Goal: Task Accomplishment & Management: Manage account settings

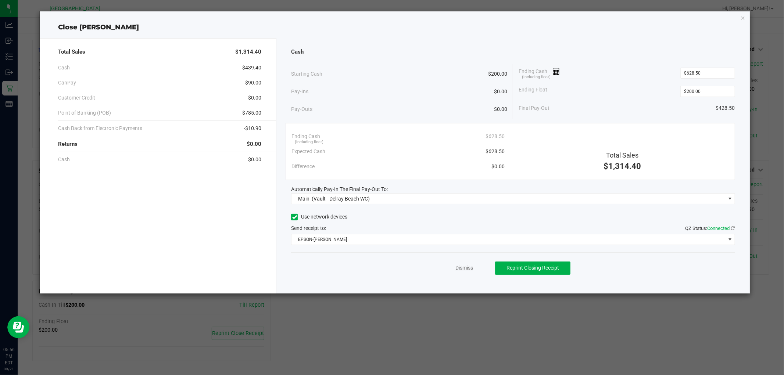
click at [463, 269] on link "Dismiss" at bounding box center [464, 268] width 18 height 8
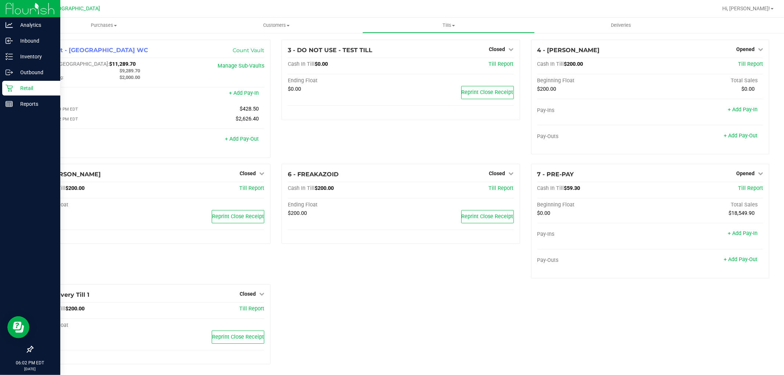
click at [26, 85] on p "Retail" at bounding box center [35, 88] width 44 height 9
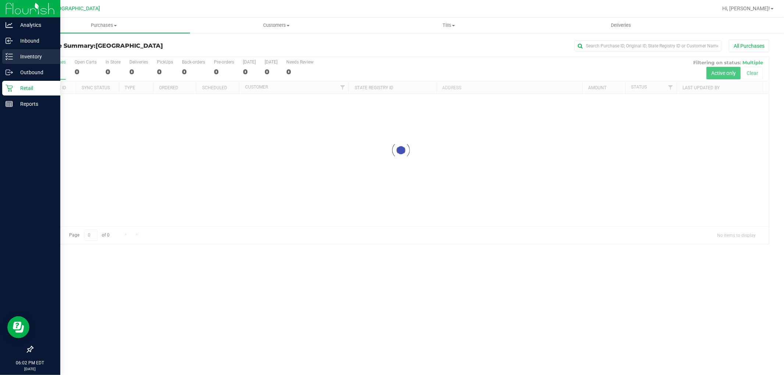
click at [37, 55] on p "Inventory" at bounding box center [35, 56] width 44 height 9
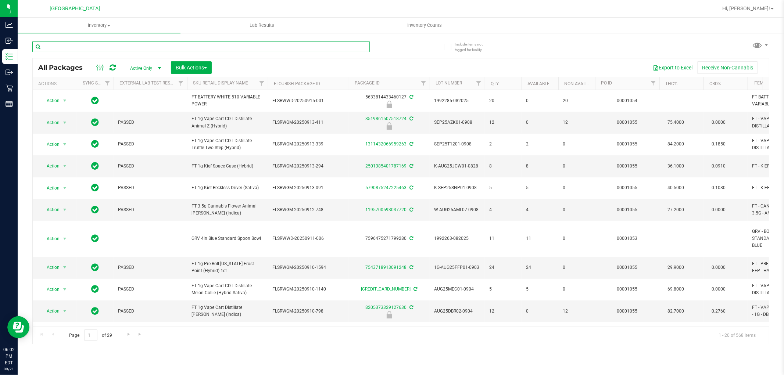
click at [116, 45] on input "text" at bounding box center [200, 46] width 337 height 11
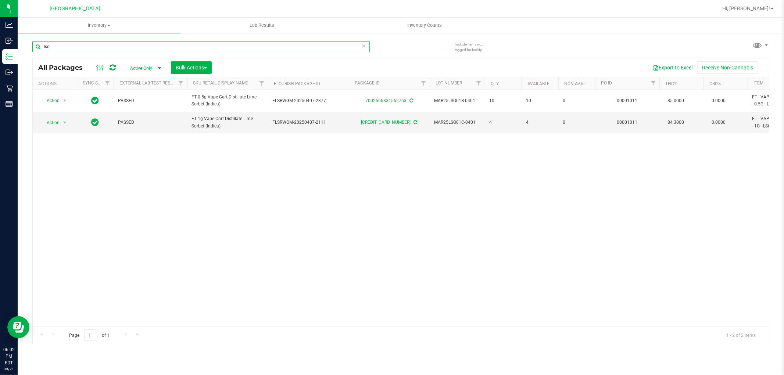
type input "lso"
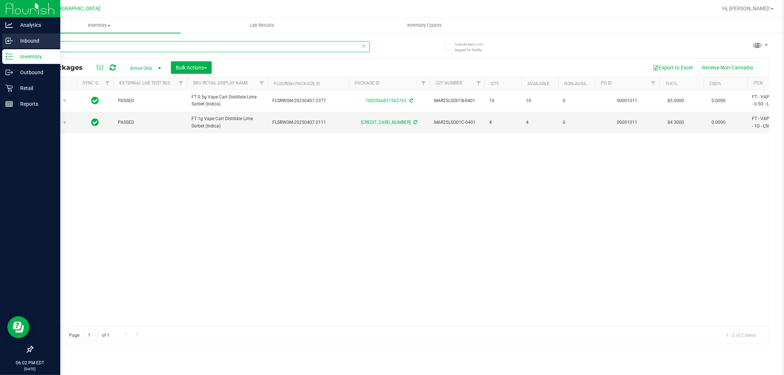
drag, startPoint x: 125, startPoint y: 48, endPoint x: 0, endPoint y: 35, distance: 125.9
click at [0, 35] on div "Analytics Inbound Inventory Outbound Retail Reports 06:02 PM EDT 09/21/2025 09/…" at bounding box center [392, 187] width 784 height 375
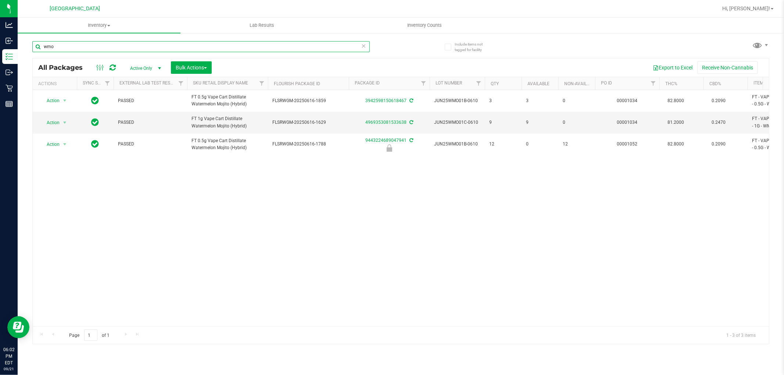
type input "wmo"
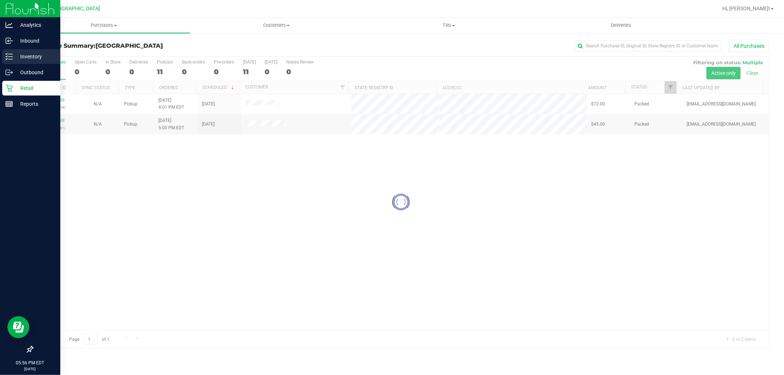
click at [13, 53] on p "Inventory" at bounding box center [35, 56] width 44 height 9
click at [15, 53] on p "Inventory" at bounding box center [35, 56] width 44 height 9
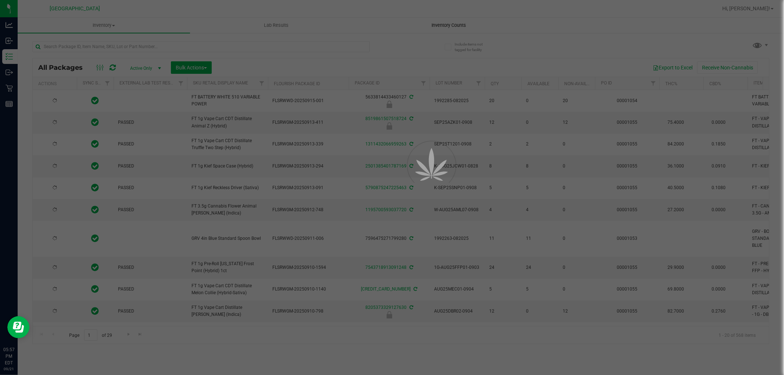
click at [448, 26] on div at bounding box center [392, 187] width 784 height 375
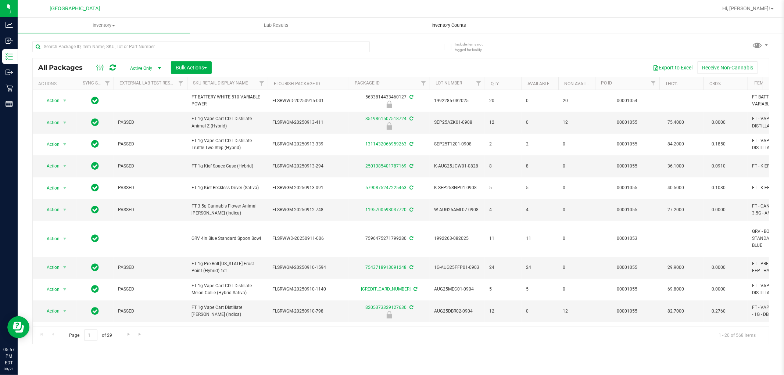
click at [448, 24] on span "Inventory Counts" at bounding box center [448, 25] width 54 height 7
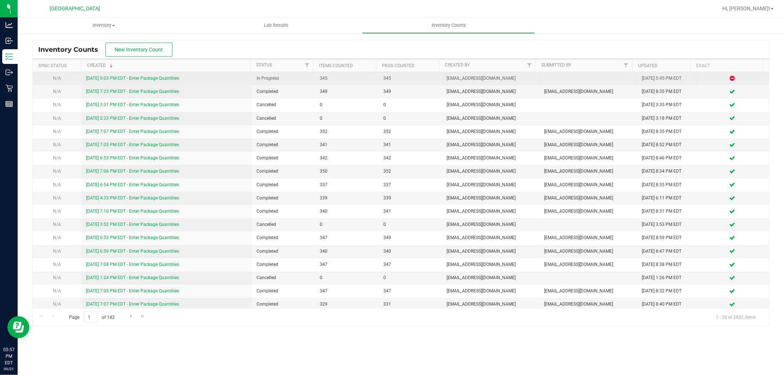
click at [165, 78] on link "9/21/25 5:03 PM EDT - Enter Package Quantities" at bounding box center [132, 78] width 93 height 5
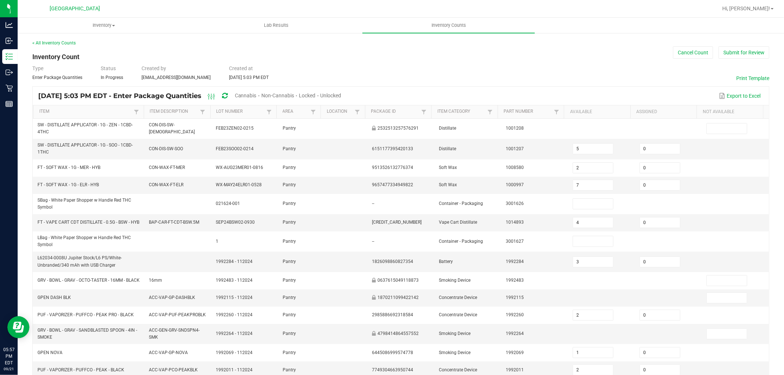
click at [256, 94] on span "Cannabis" at bounding box center [246, 96] width 22 height 6
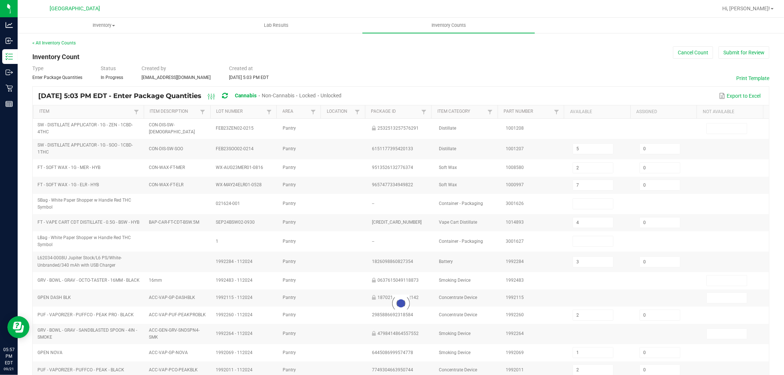
type input "4"
type input "3"
type input "1"
type input "4"
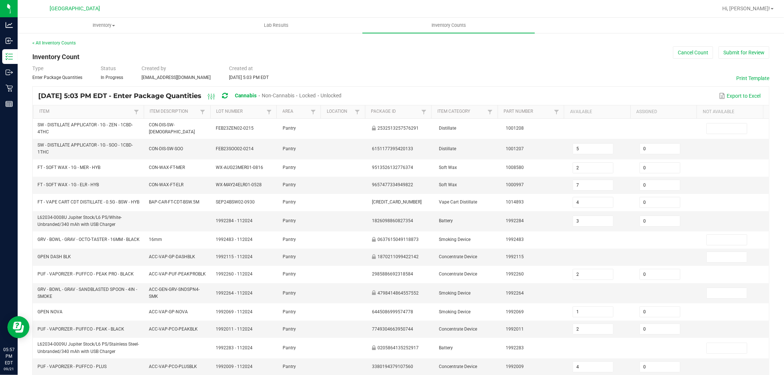
click at [342, 96] on span "Unlocked" at bounding box center [331, 96] width 21 height 6
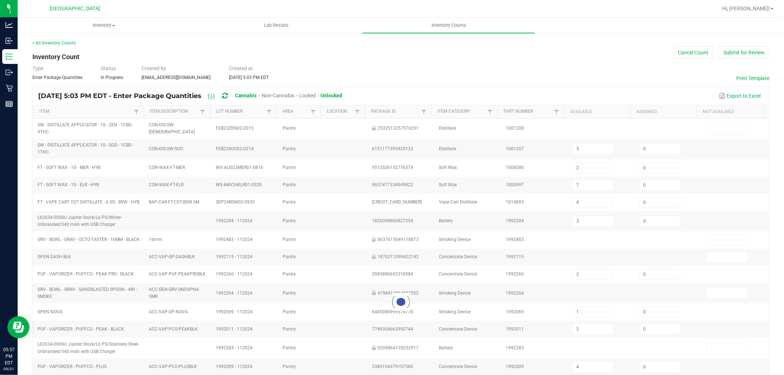
type input "2"
type input "7"
type input "4"
type input "3"
type input "2"
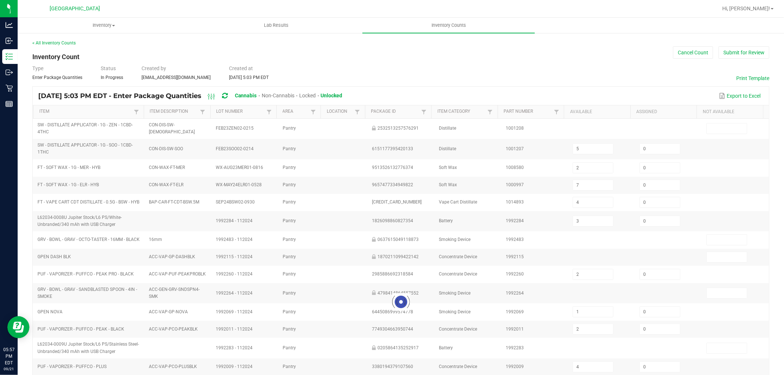
type input "5"
type input "35"
type input "4"
type input "1"
type input "3"
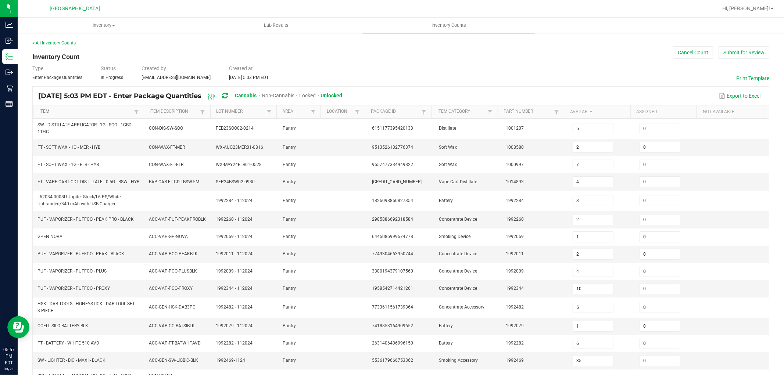
click at [47, 112] on link "Item" at bounding box center [85, 112] width 93 height 6
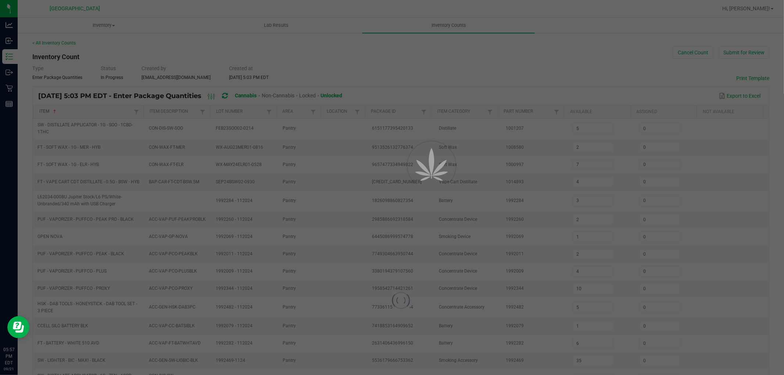
type input "1"
type input "15"
type input "2"
type input "18"
type input "11"
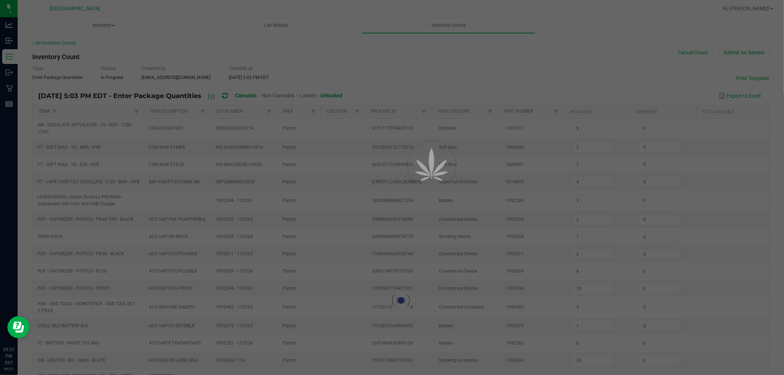
type input "7"
type input "4"
type input "6"
type input "10"
type input "19"
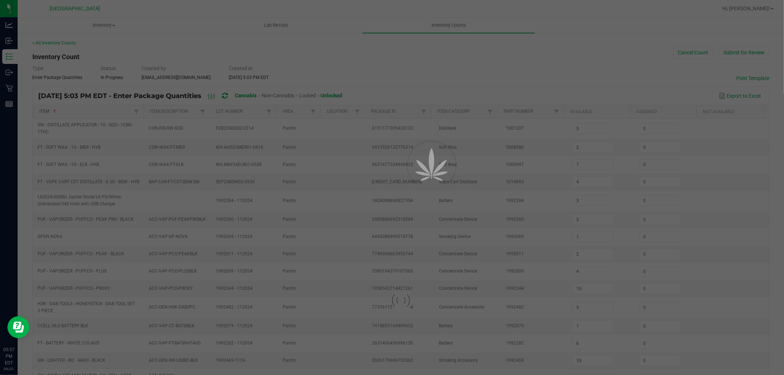
type input "8"
type input "1"
type input "18"
type input "12"
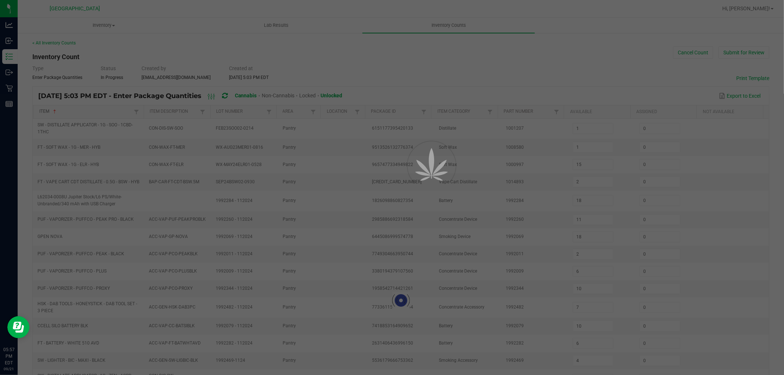
type input "17"
type input "16"
type input "15"
type input "13"
type input "3"
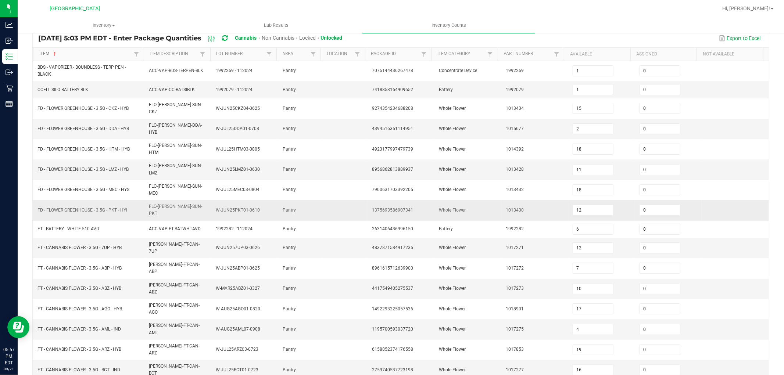
scroll to position [120, 0]
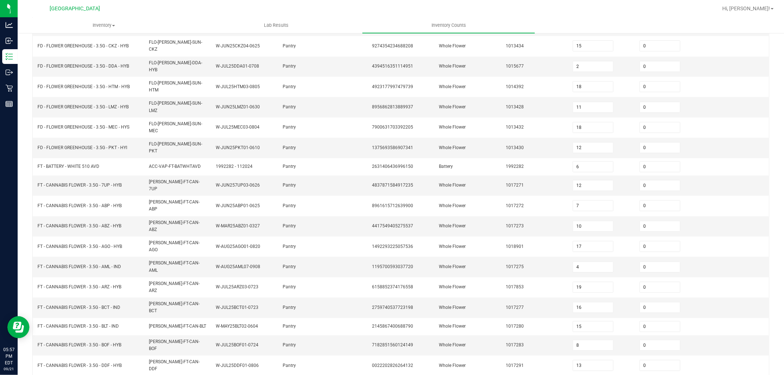
type input "35"
type input "14"
type input "12"
type input "1"
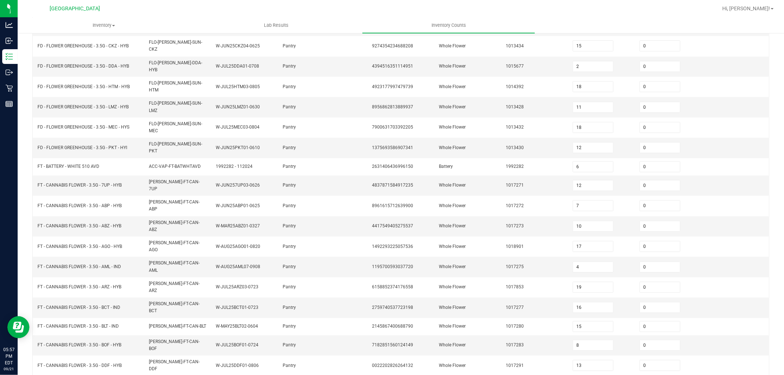
type input "4"
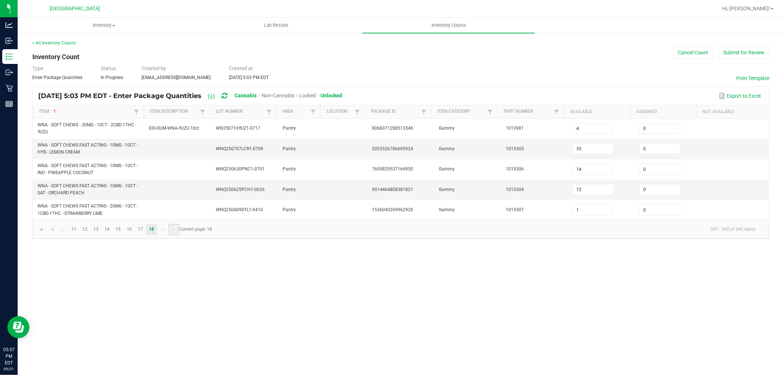
scroll to position [0, 0]
click at [764, 51] on button "Submit for Review" at bounding box center [743, 52] width 51 height 12
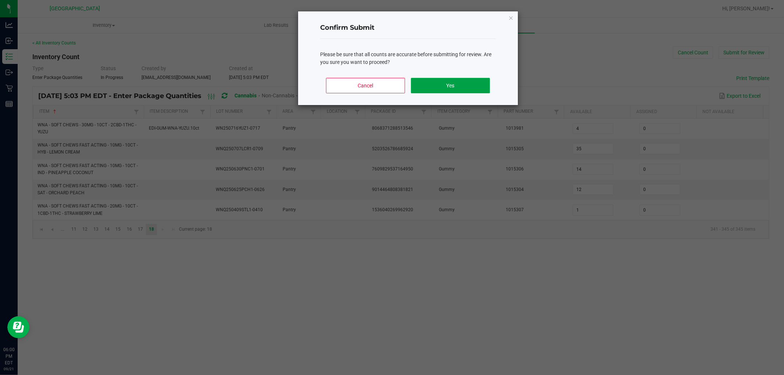
click at [451, 80] on button "Yes" at bounding box center [450, 85] width 79 height 15
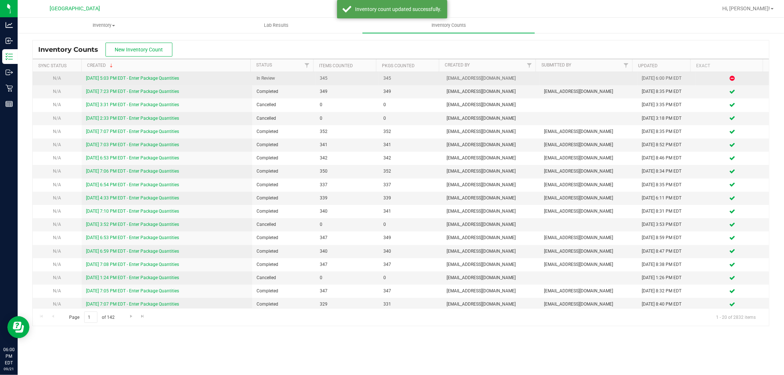
click at [126, 79] on link "9/21/25 5:03 PM EDT - Enter Package Quantities" at bounding box center [132, 78] width 93 height 5
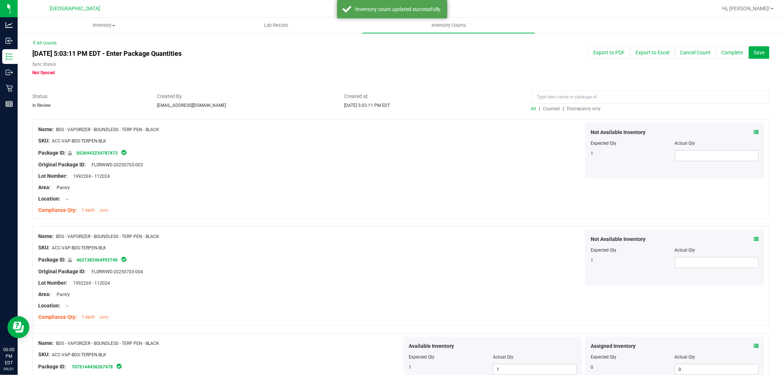
click at [588, 108] on span "Discrepancy only" at bounding box center [584, 108] width 34 height 5
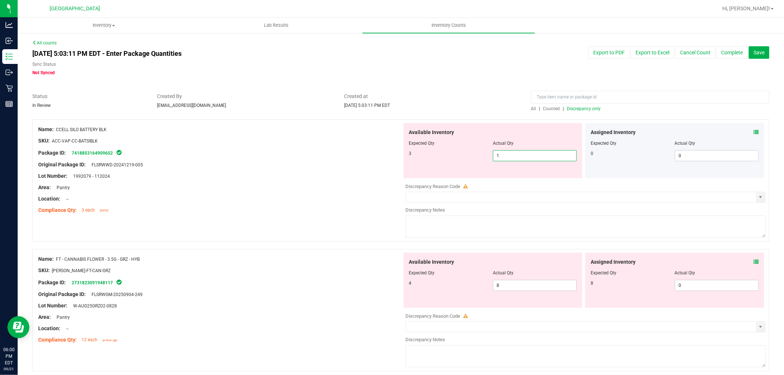
click at [511, 152] on span "1 1" at bounding box center [535, 155] width 84 height 11
type input "3"
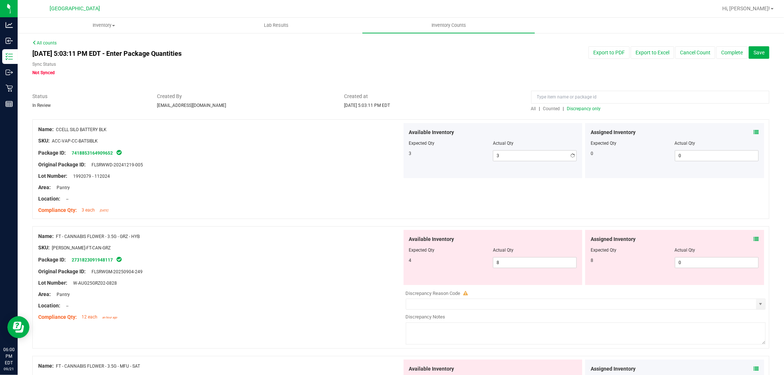
click at [268, 155] on div "Package ID: 7418853164909652" at bounding box center [220, 152] width 364 height 9
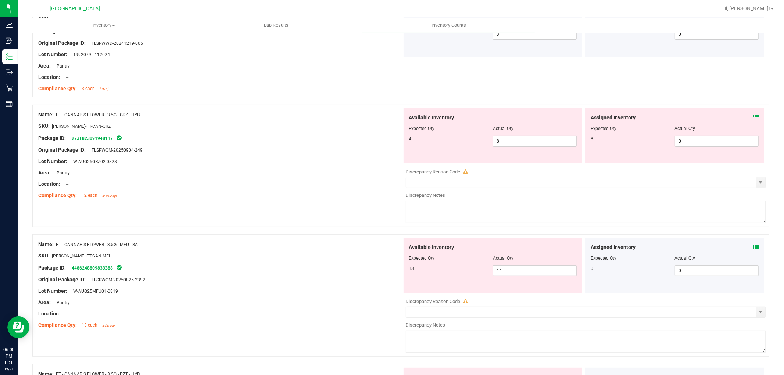
scroll to position [122, 0]
click at [753, 116] on icon at bounding box center [755, 116] width 5 height 5
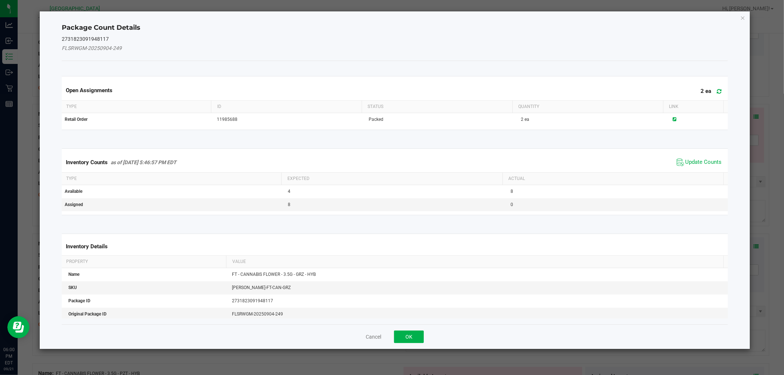
drag, startPoint x: 692, startPoint y: 168, endPoint x: 699, endPoint y: 153, distance: 16.4
click at [691, 168] on div "Inventory Counts as of Sep 21, 2025 5:46:57 PM EDT Update Counts" at bounding box center [394, 162] width 668 height 20
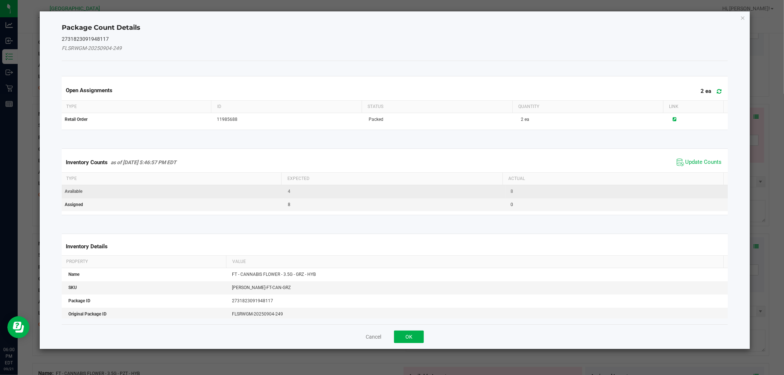
drag, startPoint x: 698, startPoint y: 158, endPoint x: 644, endPoint y: 188, distance: 62.0
click at [698, 159] on span "Update Counts" at bounding box center [703, 162] width 36 height 7
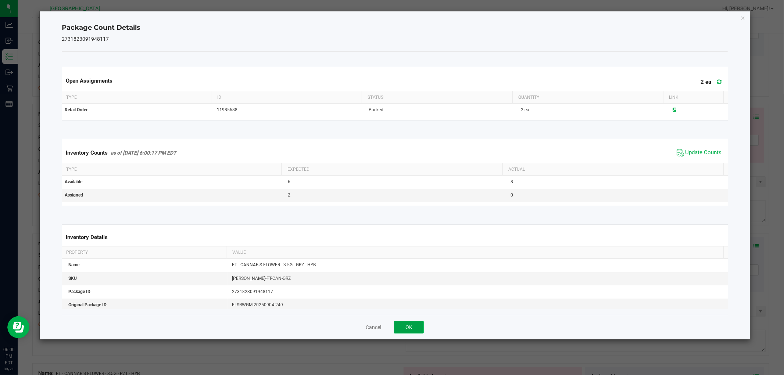
click at [414, 327] on button "OK" at bounding box center [409, 327] width 30 height 12
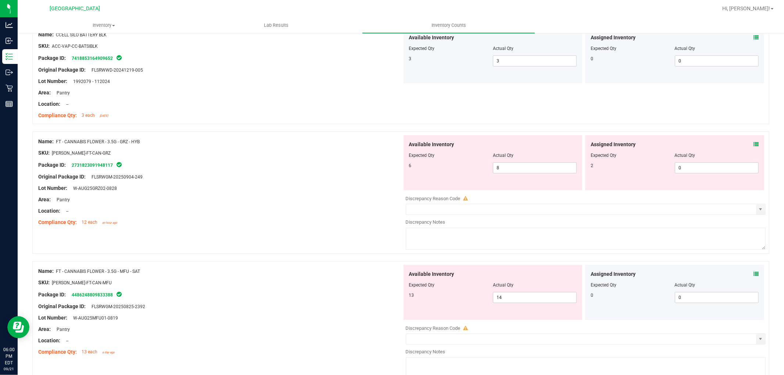
scroll to position [82, 0]
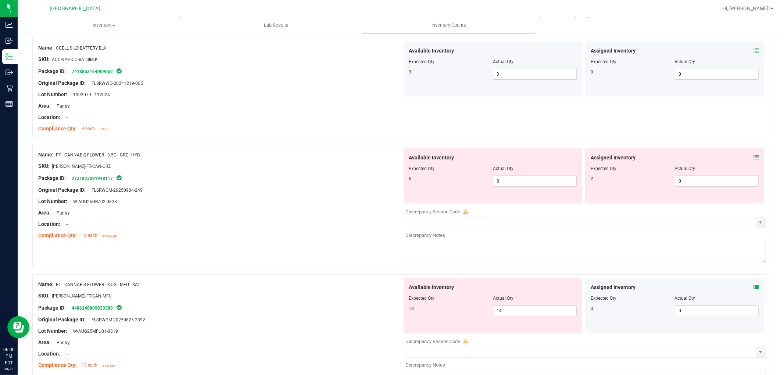
click at [753, 159] on icon at bounding box center [755, 157] width 5 height 5
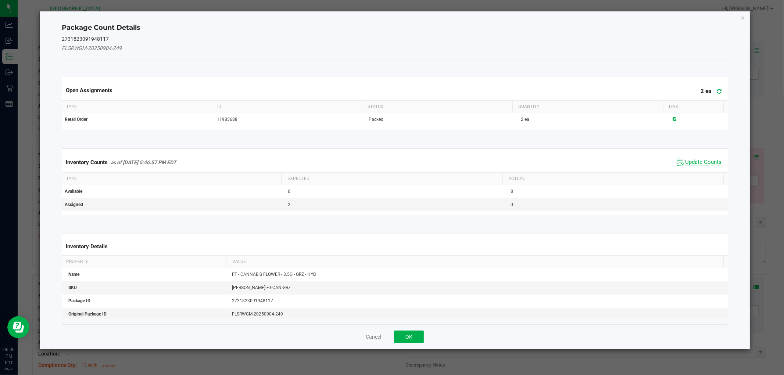
click at [695, 165] on span "Update Counts" at bounding box center [703, 162] width 36 height 7
click at [696, 172] on th "Actual" at bounding box center [612, 178] width 221 height 12
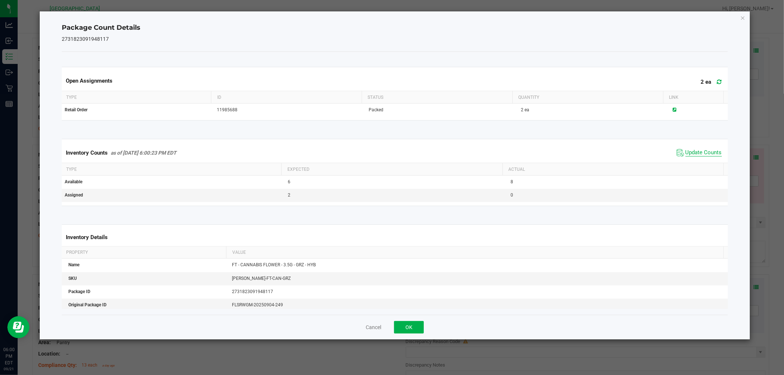
click at [695, 150] on span "Update Counts" at bounding box center [703, 152] width 36 height 7
click at [695, 151] on span "Update Counts" at bounding box center [703, 152] width 36 height 7
click at [413, 328] on button "OK" at bounding box center [409, 327] width 30 height 12
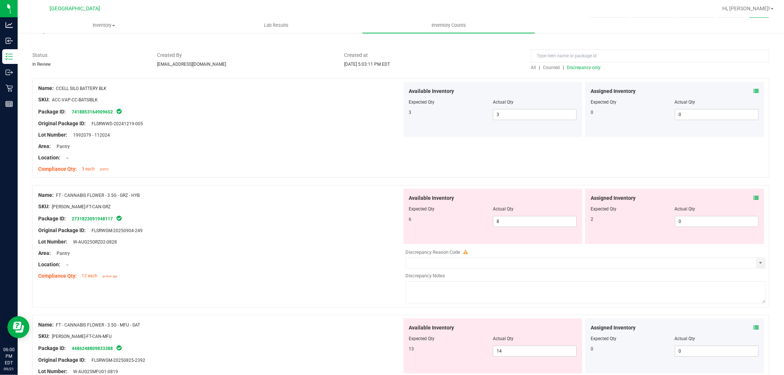
scroll to position [41, 0]
click at [753, 195] on span at bounding box center [755, 199] width 5 height 8
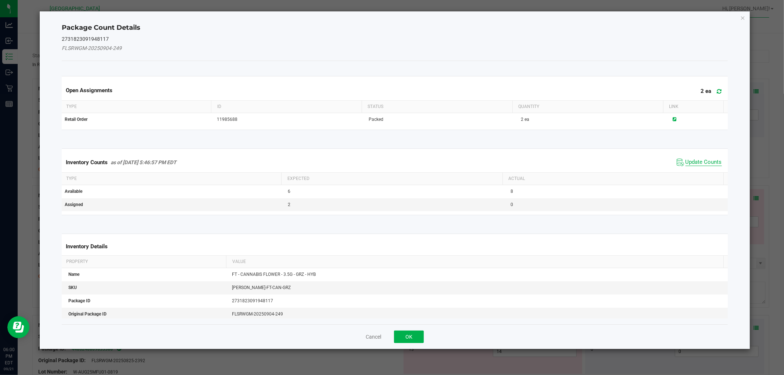
click at [687, 162] on span "Update Counts" at bounding box center [703, 162] width 36 height 7
click at [687, 162] on div "Inventory Counts as of Sep 21, 2025 5:46:57 PM EDT Update Counts" at bounding box center [394, 161] width 668 height 19
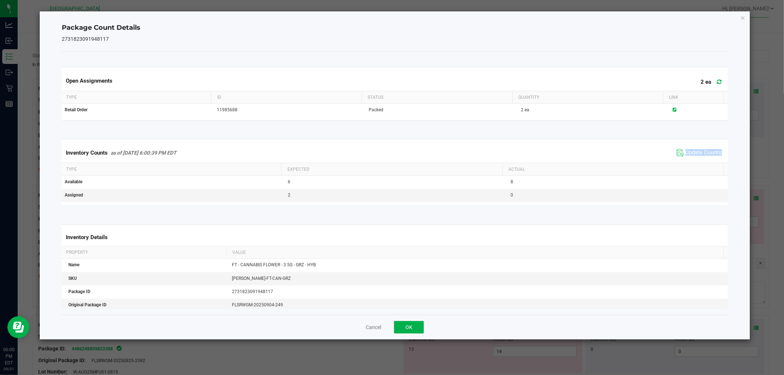
click at [687, 162] on div "Inventory Counts as of Sep 21, 2025 6:00:39 PM EDT Update Counts" at bounding box center [394, 153] width 668 height 20
click at [702, 151] on span "Update Counts" at bounding box center [703, 152] width 36 height 7
click at [701, 153] on span "Update Counts" at bounding box center [703, 152] width 36 height 7
click at [404, 319] on div "Cancel OK" at bounding box center [394, 327] width 665 height 25
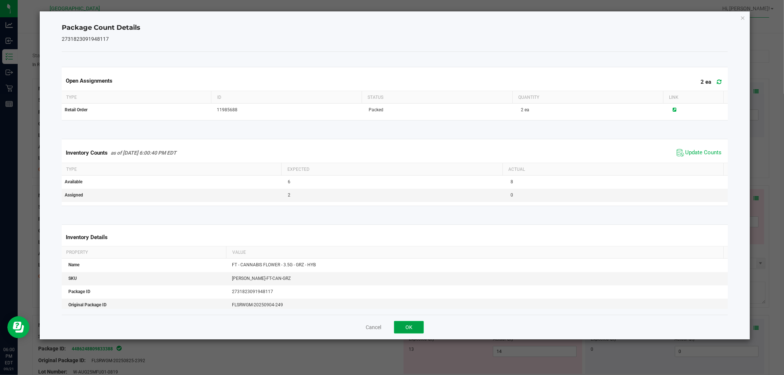
click at [404, 322] on button "OK" at bounding box center [409, 327] width 30 height 12
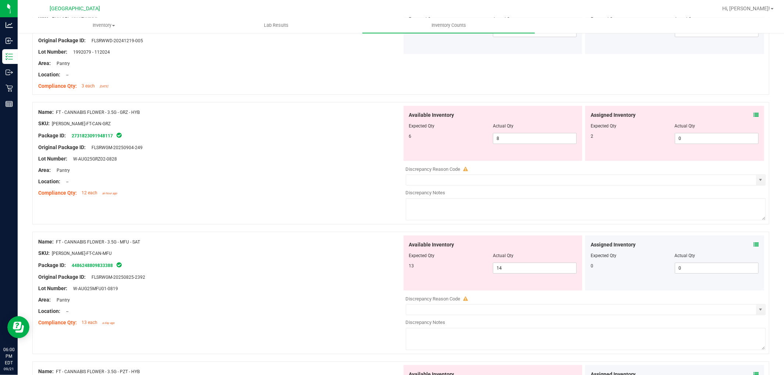
scroll to position [204, 0]
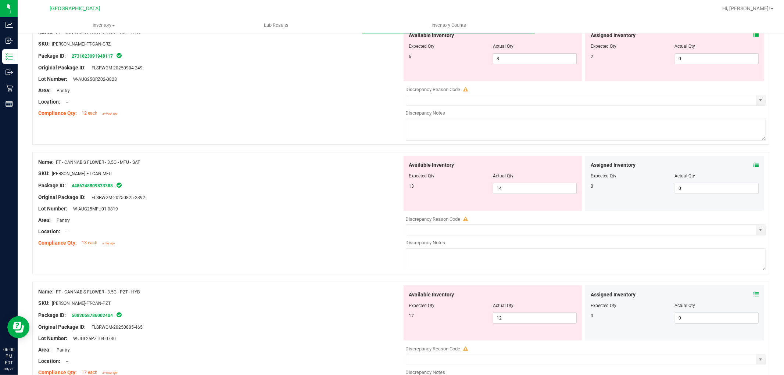
click at [753, 165] on icon at bounding box center [755, 164] width 5 height 5
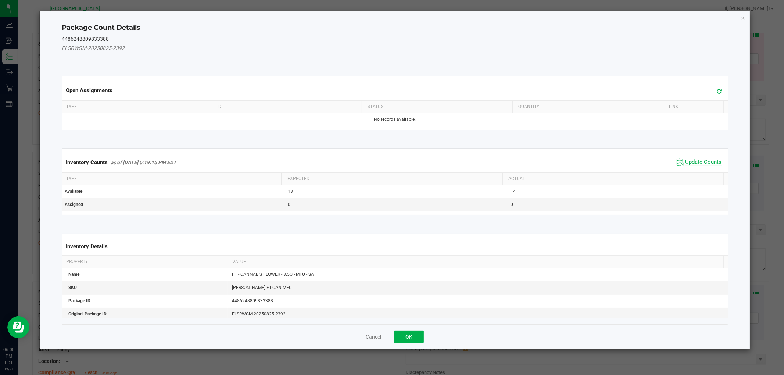
click at [691, 159] on span "Update Counts" at bounding box center [703, 162] width 36 height 7
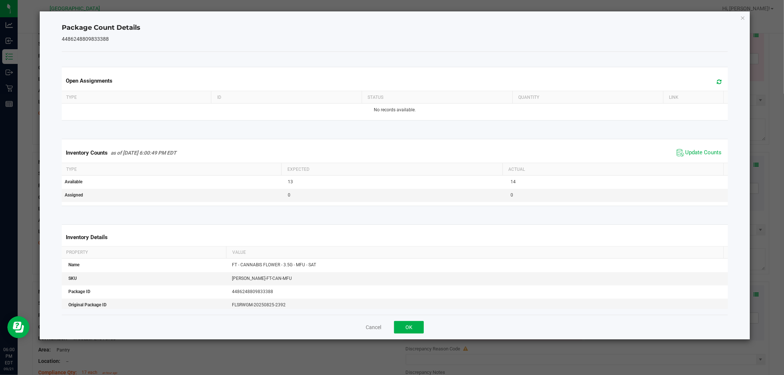
click at [422, 319] on div "Cancel OK" at bounding box center [394, 327] width 665 height 25
click at [420, 326] on button "OK" at bounding box center [409, 327] width 30 height 12
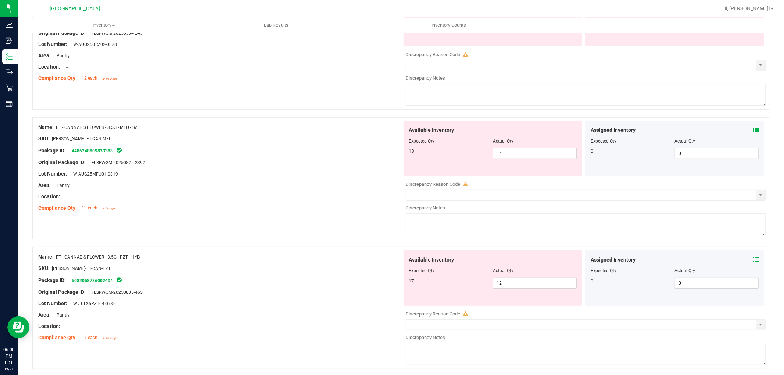
scroll to position [285, 0]
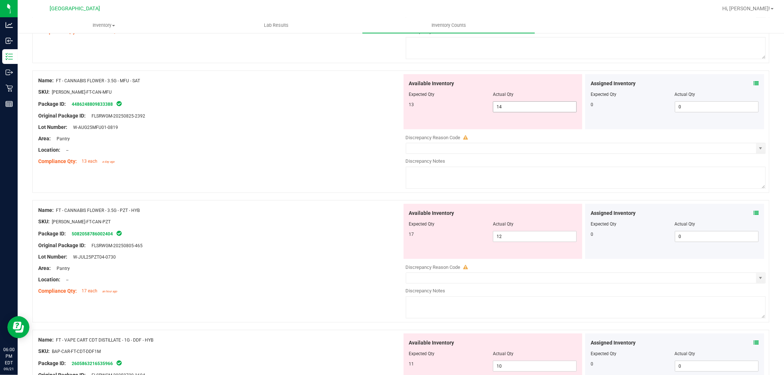
click at [516, 108] on span "14 14" at bounding box center [535, 106] width 84 height 11
type input "13"
click at [351, 171] on div "Name: FT - CANNABIS FLOWER - 3.5G - MFU - SAT SKU: FLO-BUD-FT-CAN-MFU Package I…" at bounding box center [400, 136] width 737 height 130
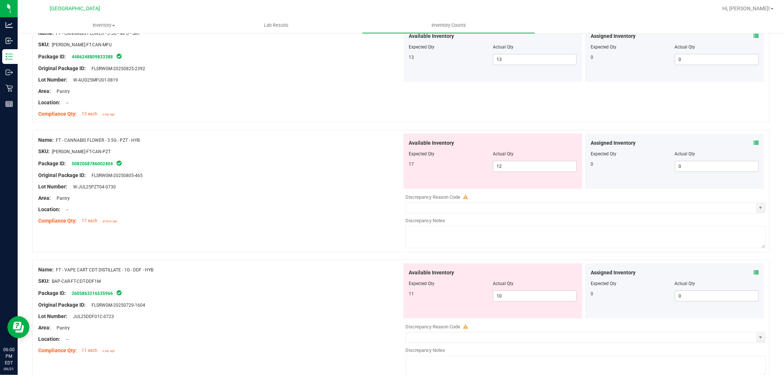
scroll to position [408, 0]
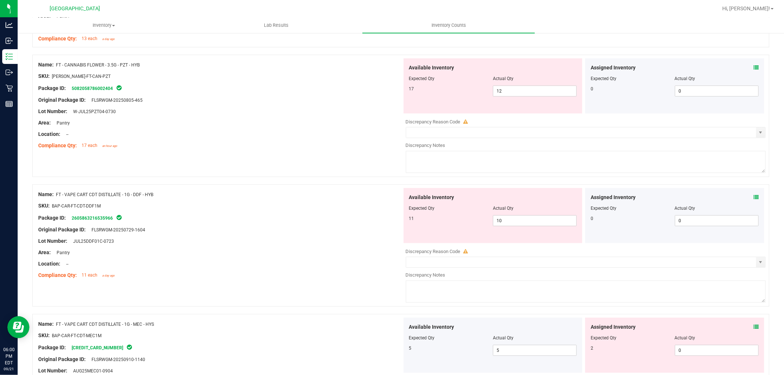
click at [753, 67] on icon at bounding box center [755, 67] width 5 height 5
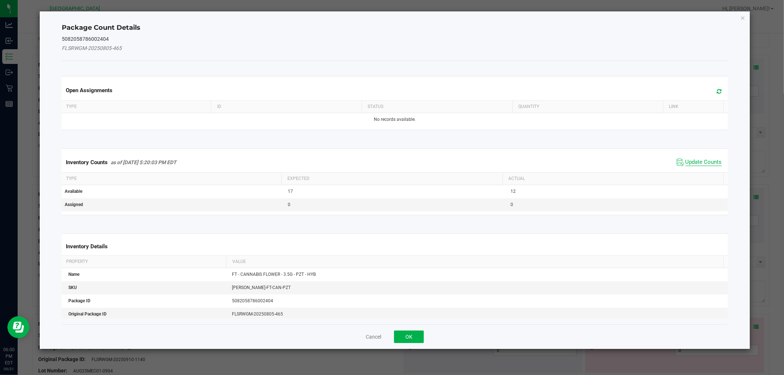
click at [685, 159] on span "Update Counts" at bounding box center [703, 162] width 36 height 7
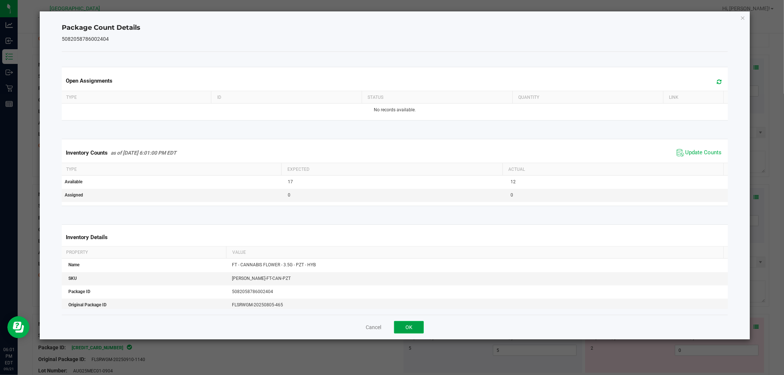
click at [421, 327] on button "OK" at bounding box center [409, 327] width 30 height 12
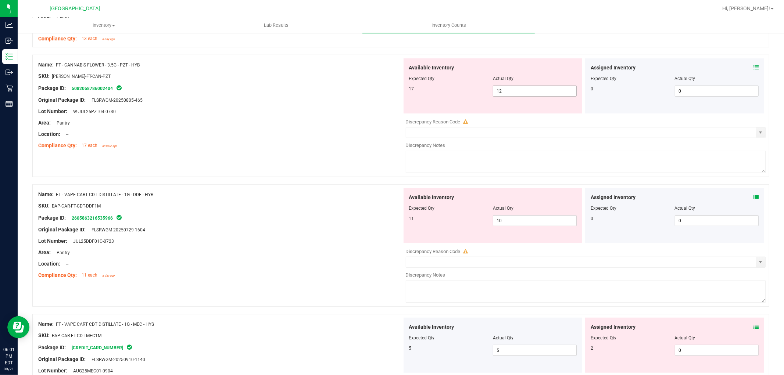
click at [511, 93] on span "12 12" at bounding box center [535, 91] width 84 height 11
type input "17"
click at [317, 114] on div "Lot Number: W-JUL25PZT04-0730" at bounding box center [220, 112] width 364 height 8
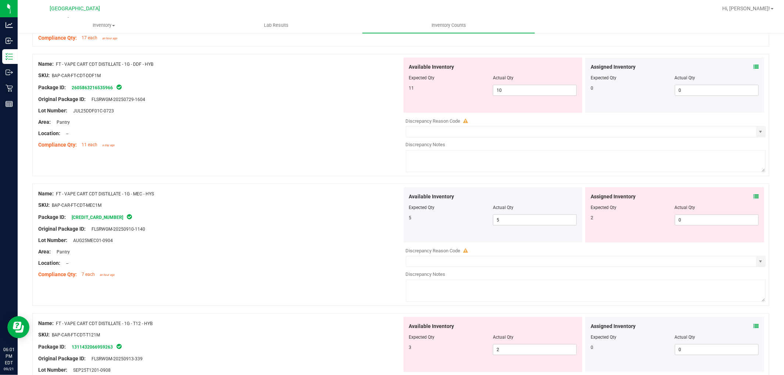
scroll to position [530, 0]
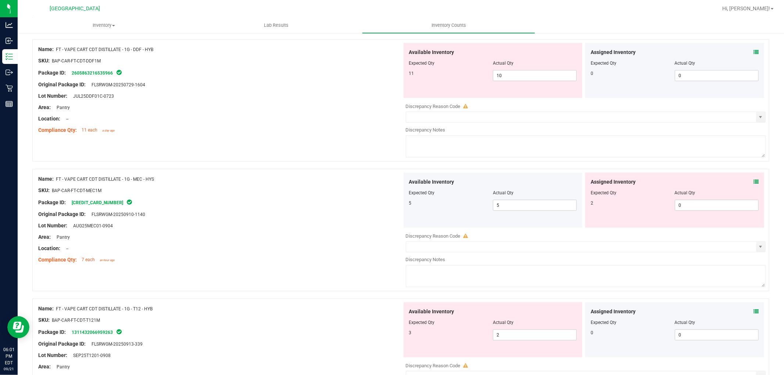
click at [753, 48] on span at bounding box center [755, 52] width 5 height 8
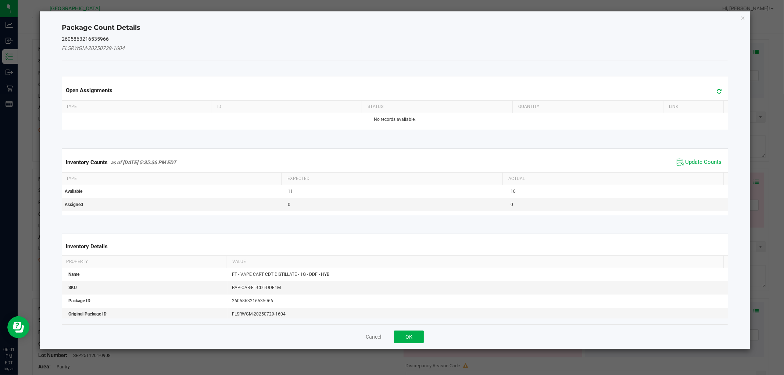
click at [694, 157] on span "Update Counts" at bounding box center [699, 162] width 49 height 11
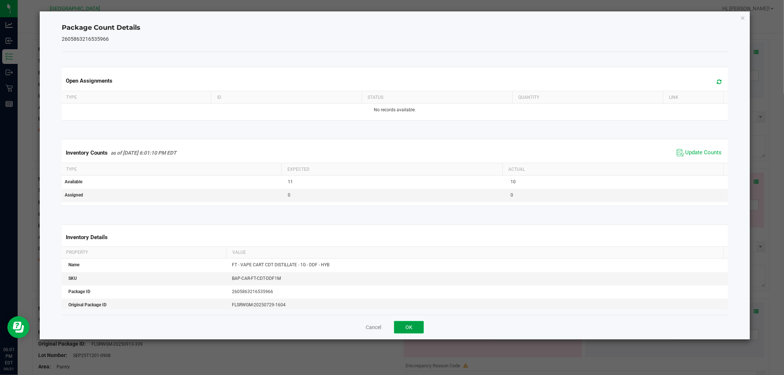
click at [412, 328] on button "OK" at bounding box center [409, 327] width 30 height 12
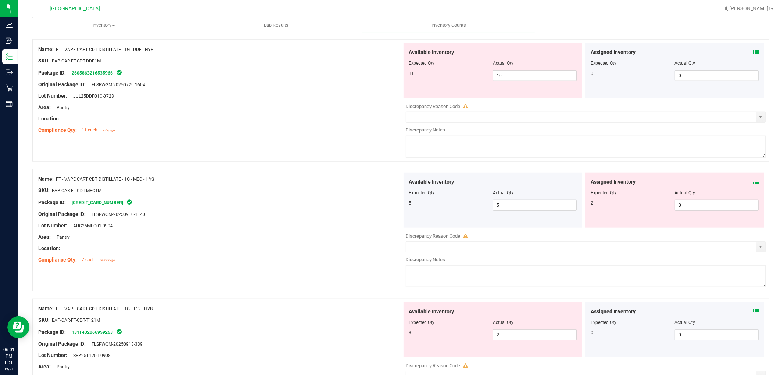
scroll to position [571, 0]
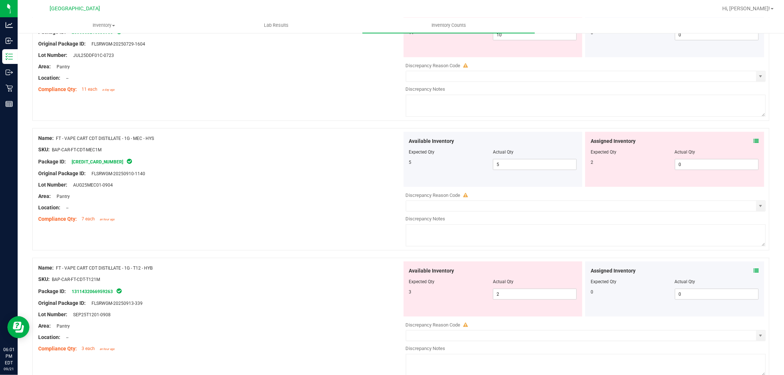
click at [753, 138] on span at bounding box center [755, 141] width 5 height 8
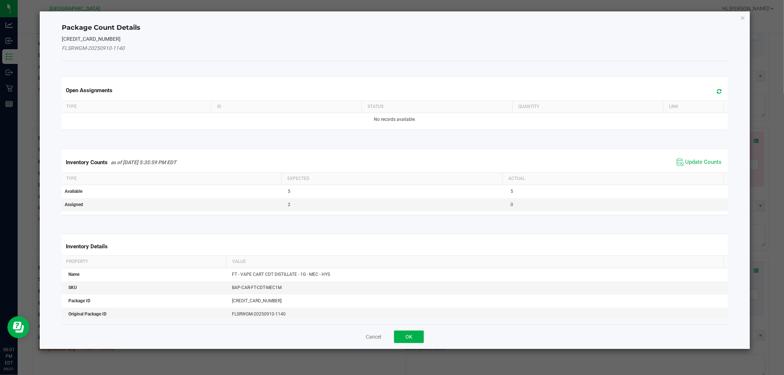
click at [700, 167] on span "Update Counts" at bounding box center [699, 162] width 49 height 11
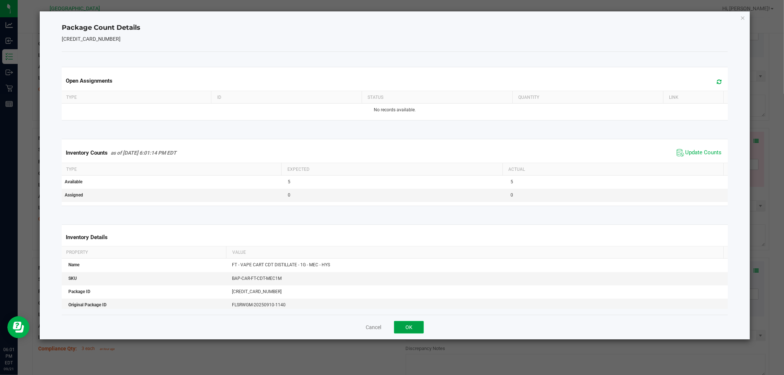
click at [421, 330] on button "OK" at bounding box center [409, 327] width 30 height 12
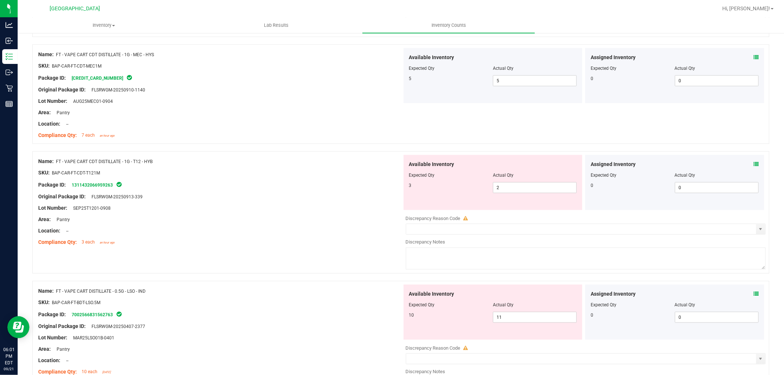
scroll to position [653, 0]
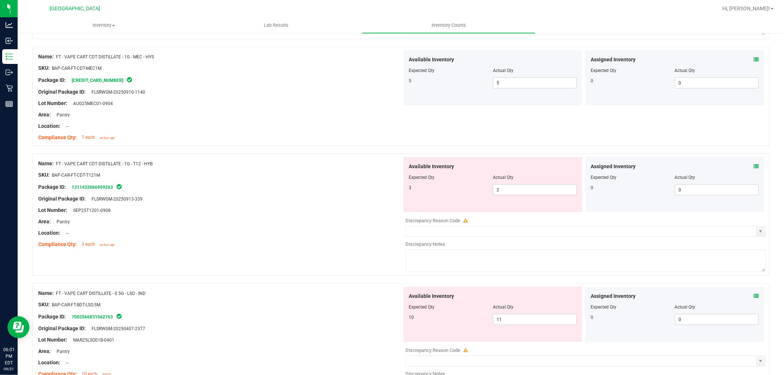
click at [753, 165] on icon at bounding box center [755, 166] width 5 height 5
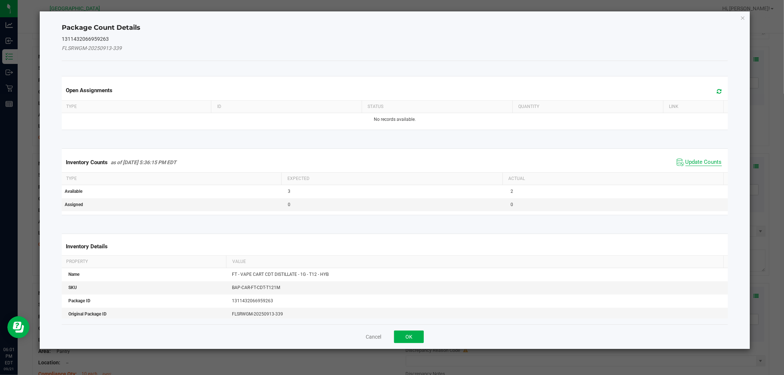
click at [695, 164] on span "Update Counts" at bounding box center [703, 162] width 36 height 7
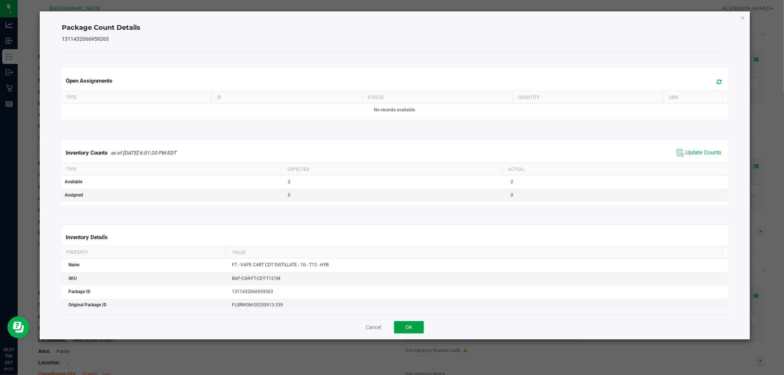
click at [413, 325] on button "OK" at bounding box center [409, 327] width 30 height 12
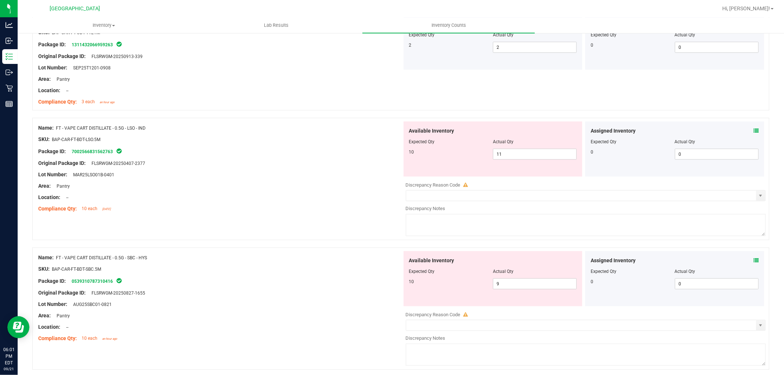
scroll to position [816, 0]
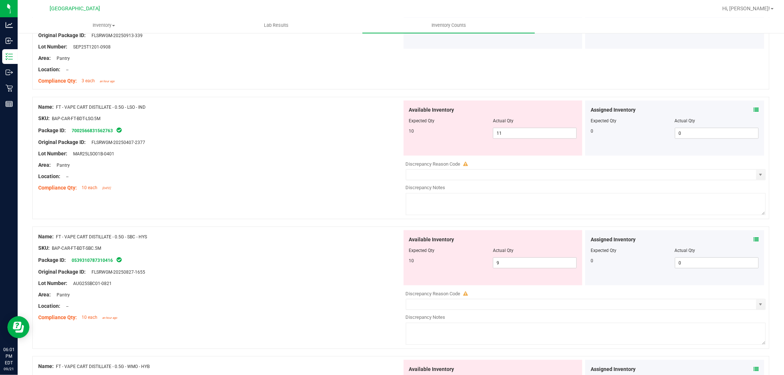
click at [753, 109] on icon at bounding box center [755, 109] width 5 height 5
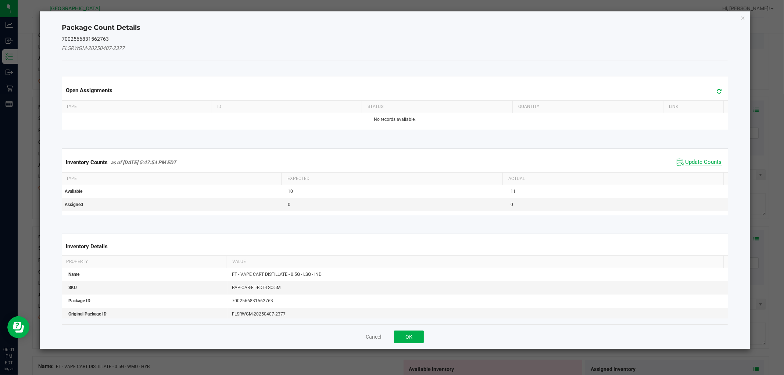
click at [693, 162] on span "Update Counts" at bounding box center [703, 162] width 36 height 7
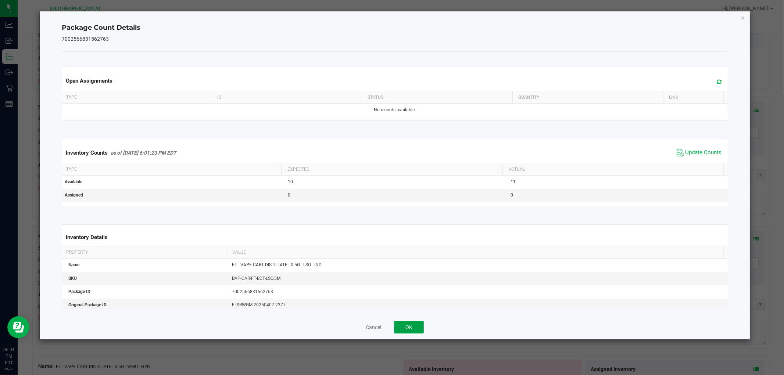
click at [409, 331] on button "OK" at bounding box center [409, 327] width 30 height 12
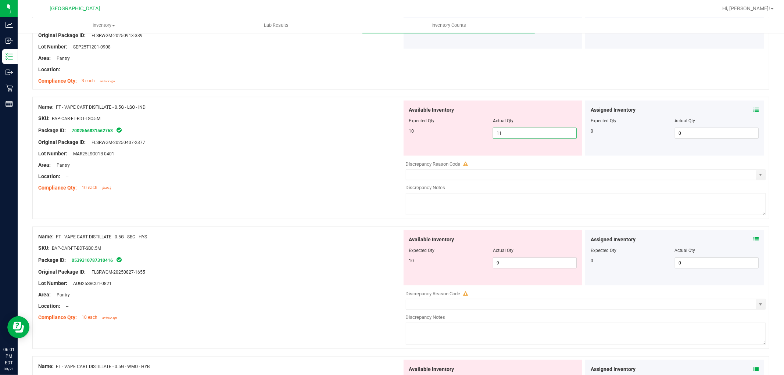
click at [522, 134] on span "11 11" at bounding box center [535, 133] width 84 height 11
type input "10"
click at [373, 115] on div at bounding box center [220, 113] width 364 height 4
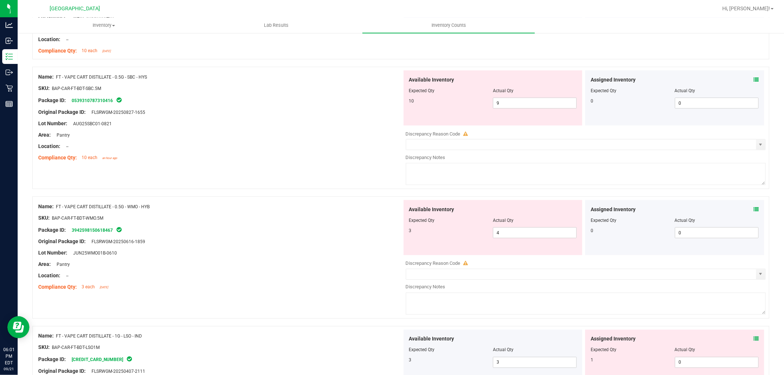
scroll to position [939, 0]
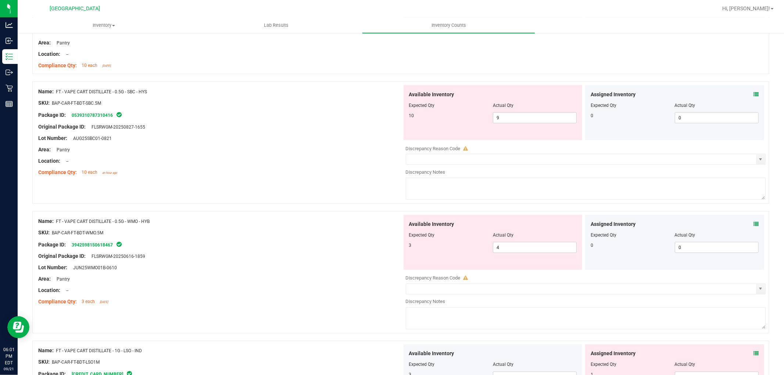
click at [753, 94] on icon at bounding box center [755, 94] width 5 height 5
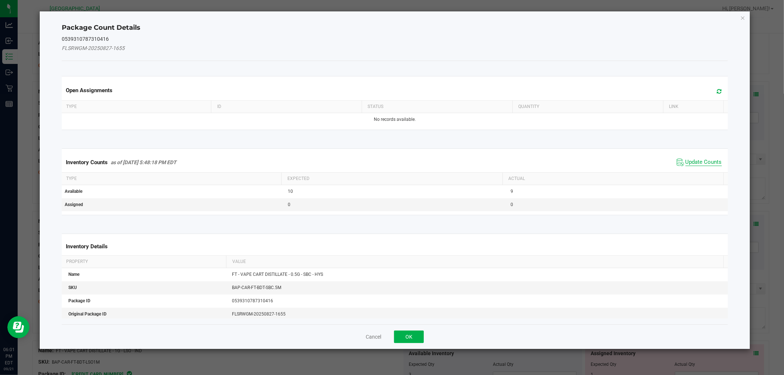
click at [700, 161] on span "Update Counts" at bounding box center [703, 162] width 36 height 7
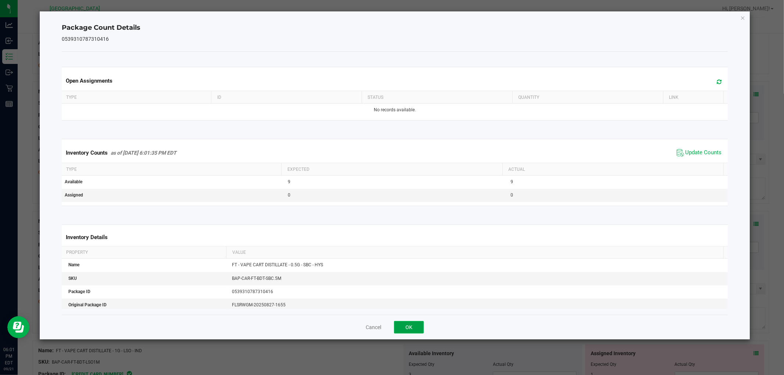
click at [403, 325] on button "OK" at bounding box center [409, 327] width 30 height 12
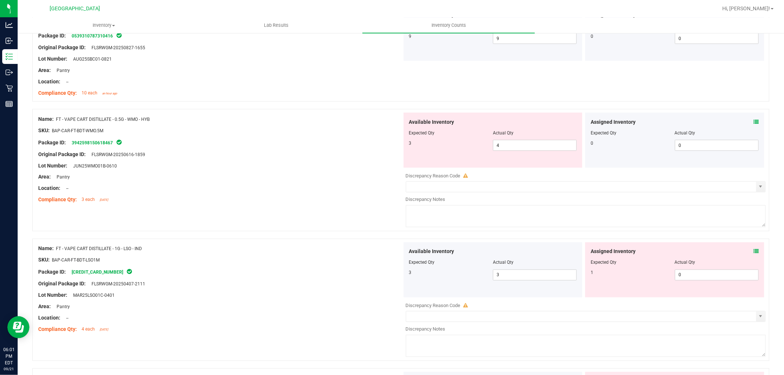
scroll to position [1020, 0]
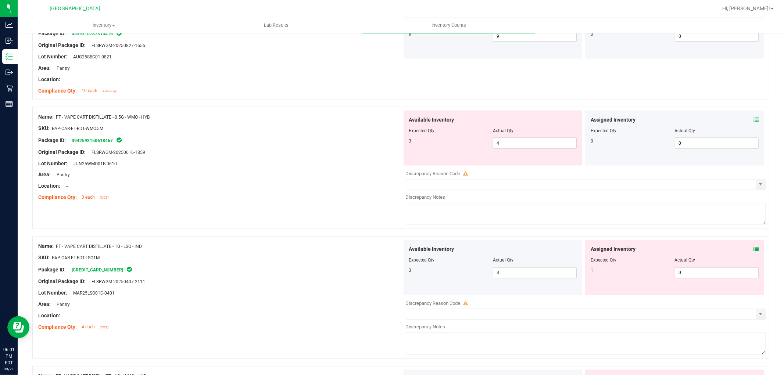
click at [753, 120] on icon at bounding box center [755, 119] width 5 height 5
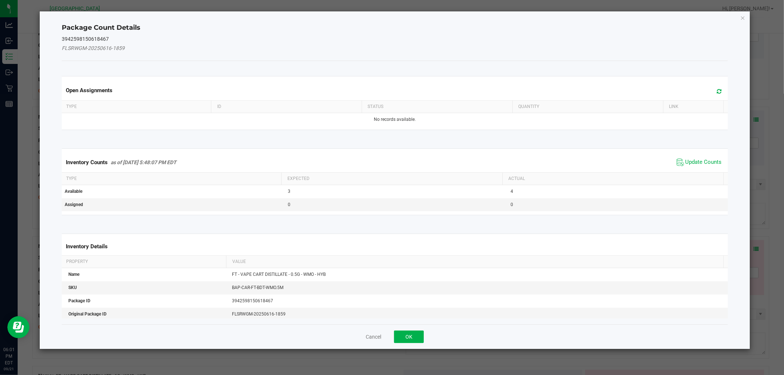
drag, startPoint x: 691, startPoint y: 162, endPoint x: 662, endPoint y: 179, distance: 34.1
click at [691, 162] on span "Update Counts" at bounding box center [703, 162] width 36 height 7
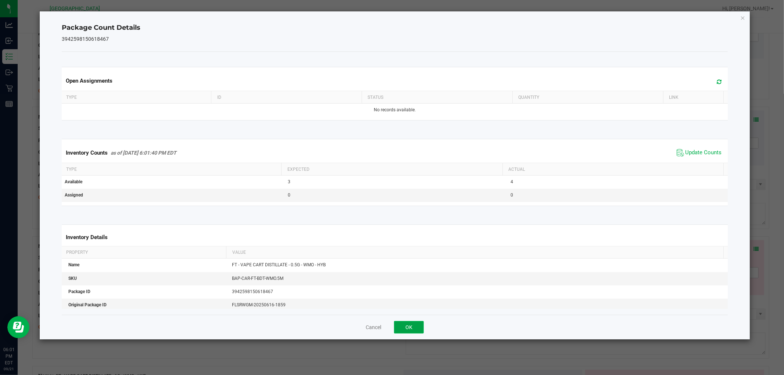
click at [408, 323] on button "OK" at bounding box center [409, 327] width 30 height 12
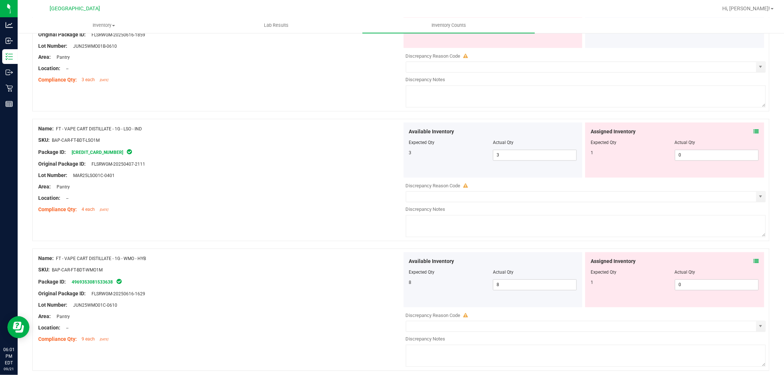
scroll to position [1143, 0]
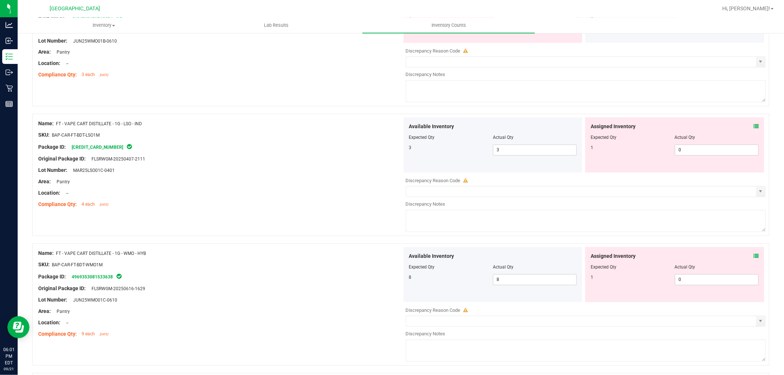
click at [753, 127] on icon at bounding box center [755, 126] width 5 height 5
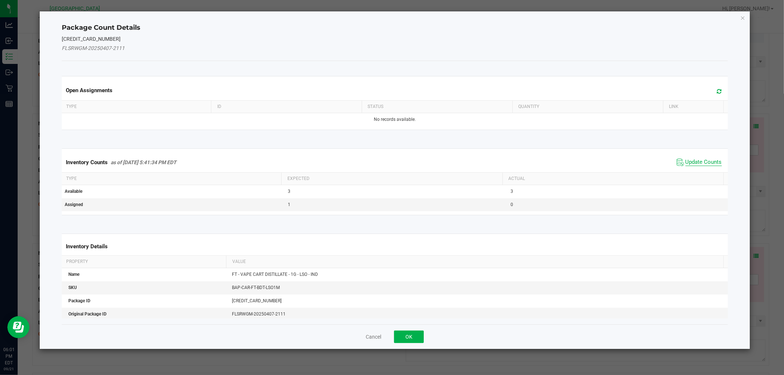
click at [704, 162] on span "Update Counts" at bounding box center [703, 162] width 36 height 7
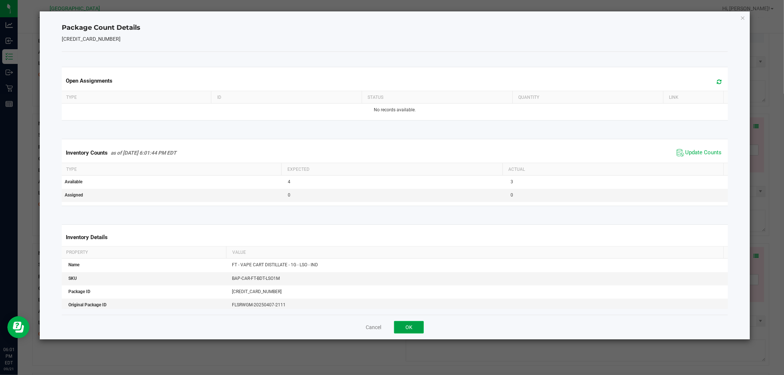
click at [415, 327] on button "OK" at bounding box center [409, 327] width 30 height 12
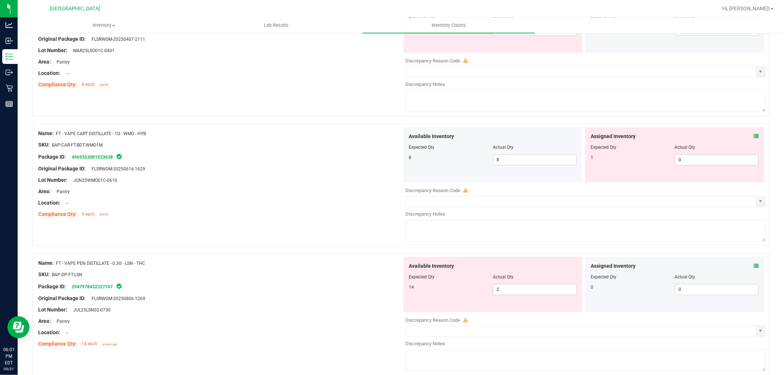
scroll to position [1265, 0]
click at [753, 133] on icon at bounding box center [755, 134] width 5 height 5
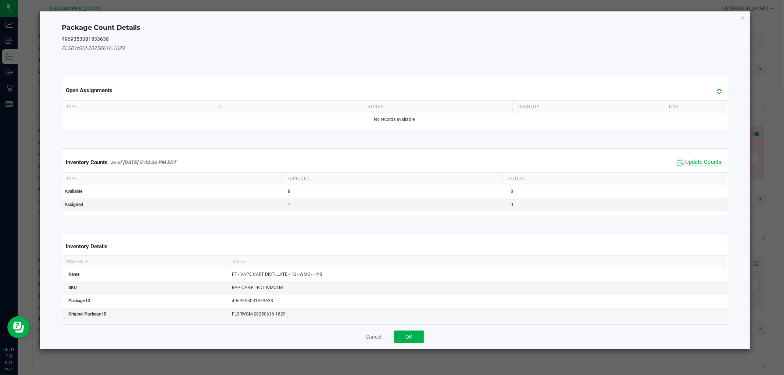
click at [701, 162] on span "Update Counts" at bounding box center [703, 162] width 36 height 7
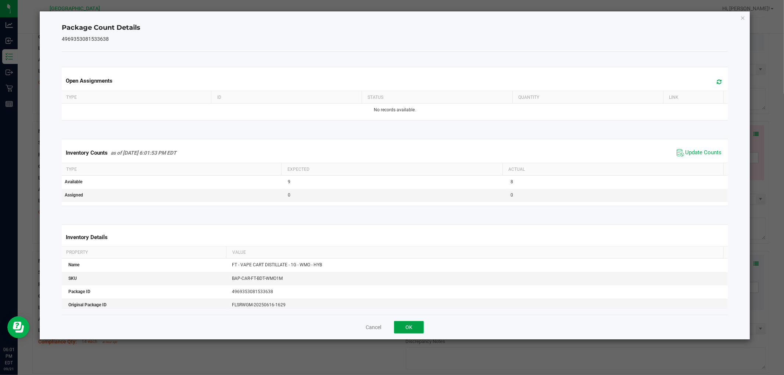
click at [406, 331] on button "OK" at bounding box center [409, 327] width 30 height 12
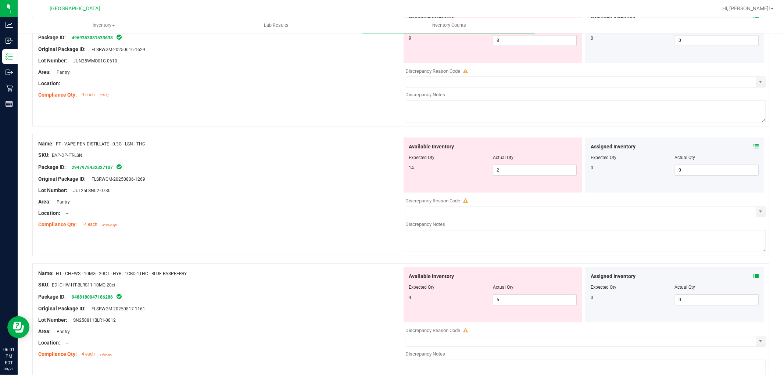
scroll to position [1388, 0]
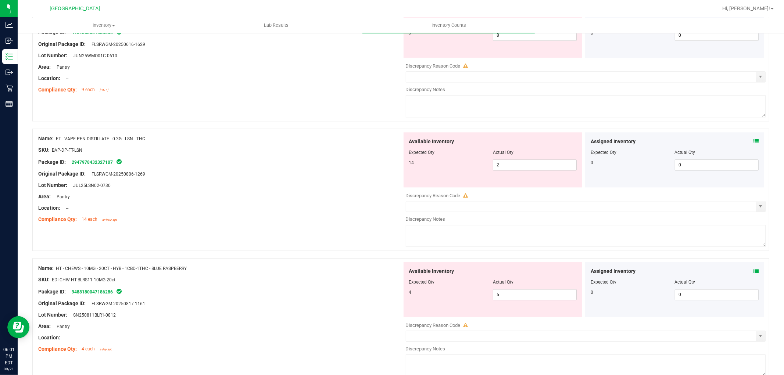
click at [753, 141] on icon at bounding box center [755, 141] width 5 height 5
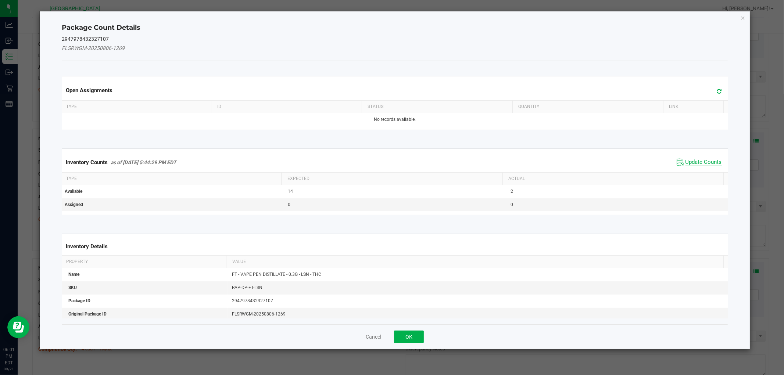
click at [694, 161] on span "Update Counts" at bounding box center [703, 162] width 36 height 7
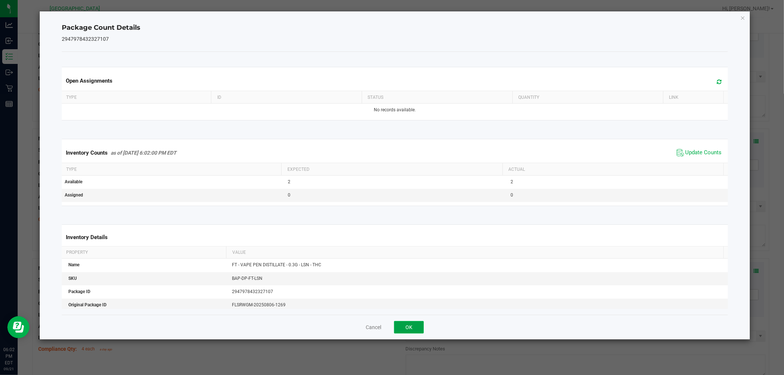
click at [407, 324] on button "OK" at bounding box center [409, 327] width 30 height 12
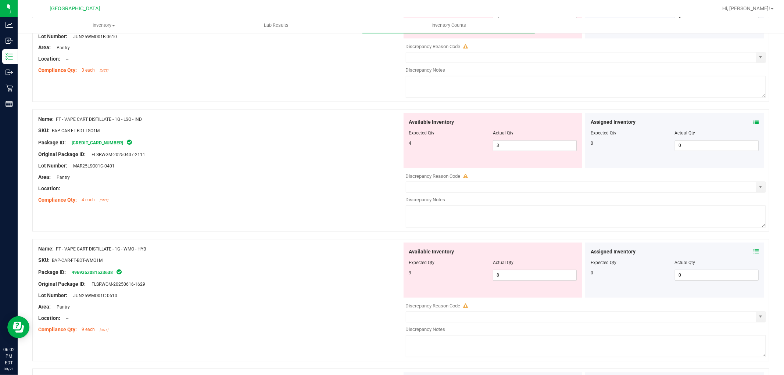
scroll to position [1143, 0]
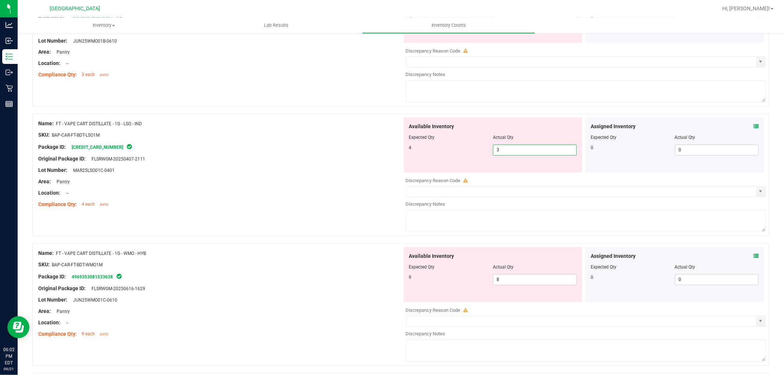
click at [503, 147] on span "3 3" at bounding box center [535, 150] width 84 height 11
type input "4"
click at [317, 197] on div "Location: --" at bounding box center [220, 194] width 364 height 8
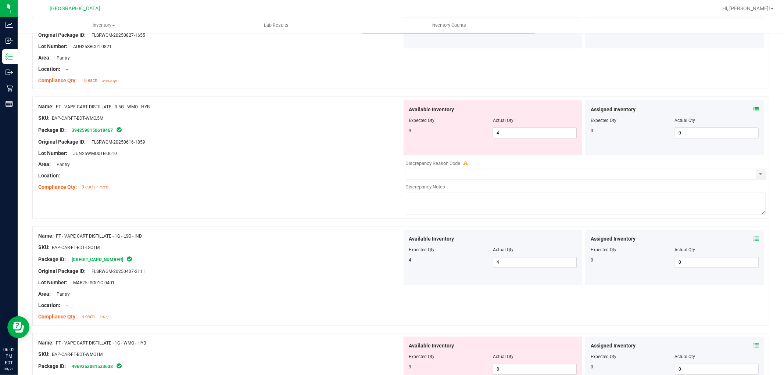
scroll to position [1020, 0]
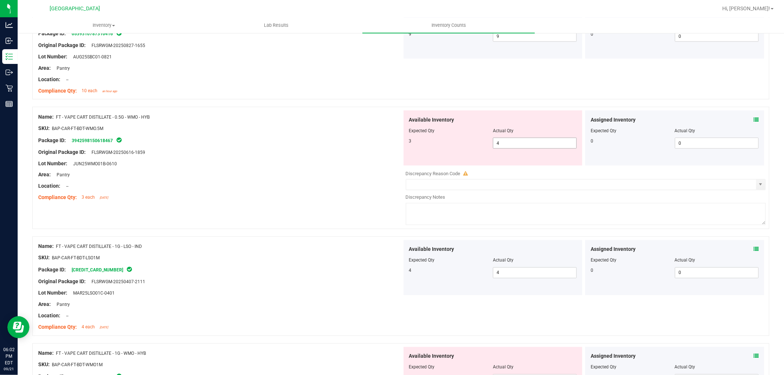
click at [522, 143] on span "4 4" at bounding box center [535, 143] width 84 height 11
type input "3"
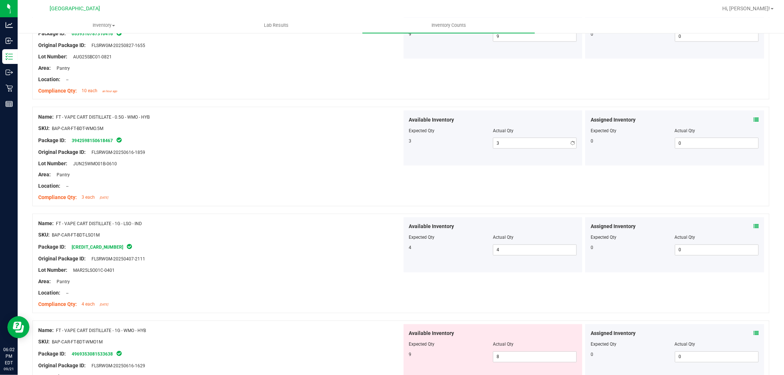
click at [294, 179] on div "Area: Pantry" at bounding box center [220, 175] width 364 height 8
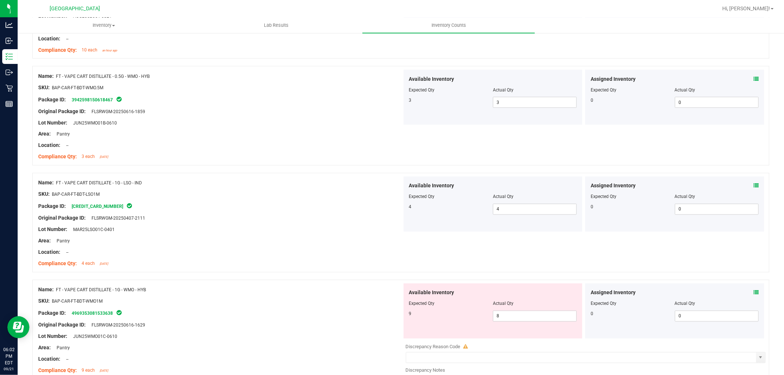
scroll to position [1184, 0]
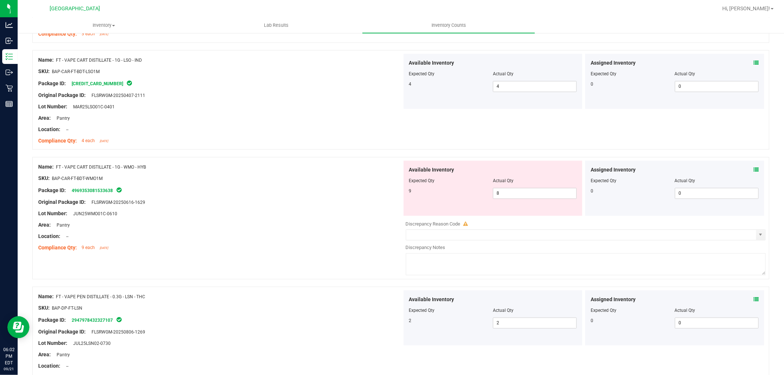
click at [753, 169] on icon at bounding box center [755, 170] width 5 height 5
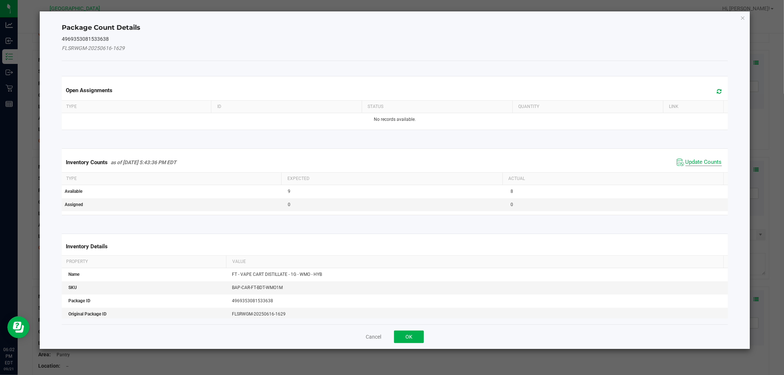
click at [688, 160] on span "Update Counts" at bounding box center [703, 162] width 36 height 7
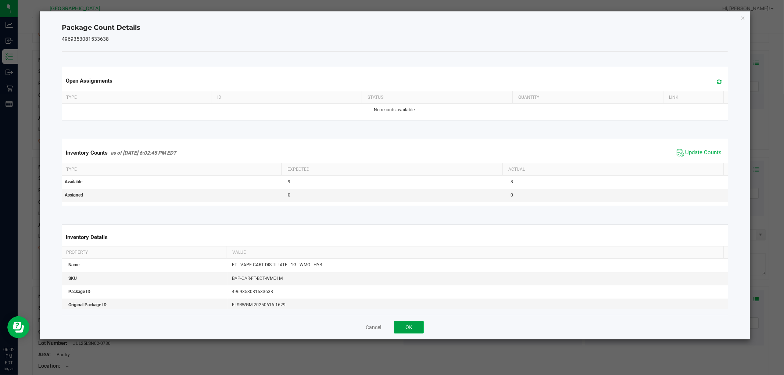
click at [416, 325] on button "OK" at bounding box center [409, 327] width 30 height 12
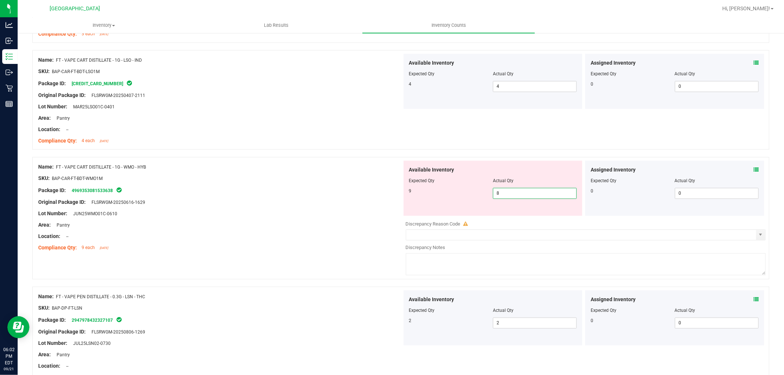
click at [530, 196] on span "8 8" at bounding box center [535, 193] width 84 height 11
type input "9"
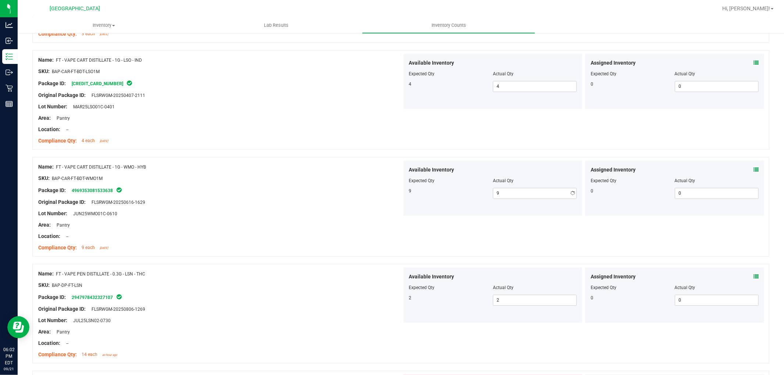
click at [272, 167] on div "Name: FT - VAPE CART DISTILLATE - 1G - WMO - HYB" at bounding box center [220, 167] width 364 height 8
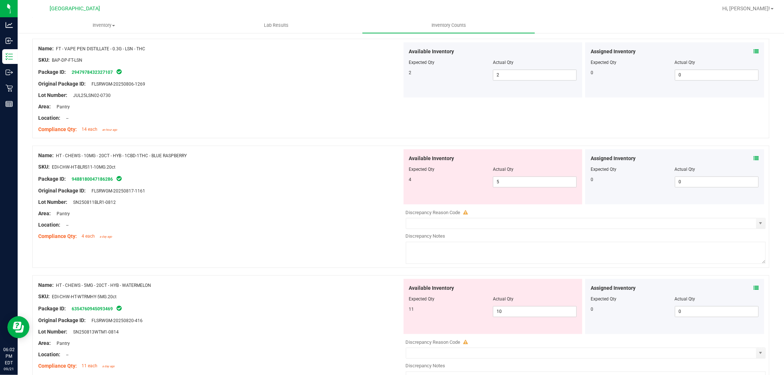
scroll to position [1428, 0]
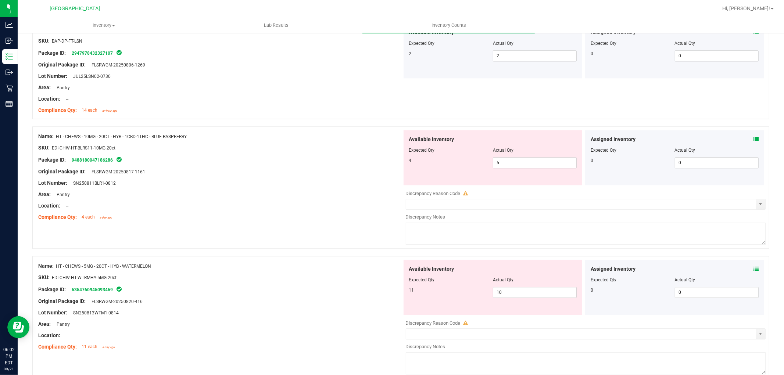
click at [753, 142] on icon at bounding box center [755, 139] width 5 height 5
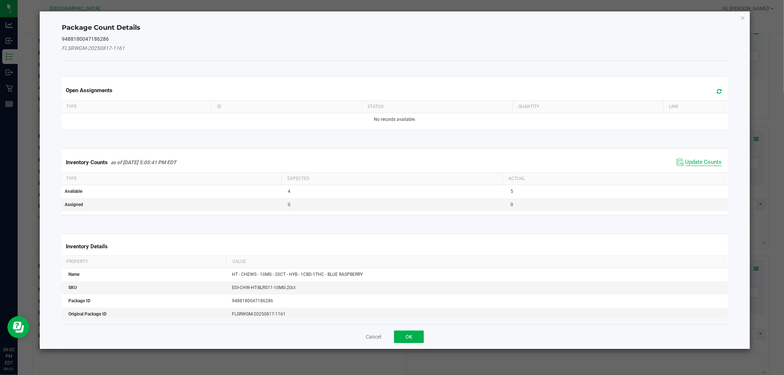
click at [712, 163] on span "Update Counts" at bounding box center [703, 162] width 36 height 7
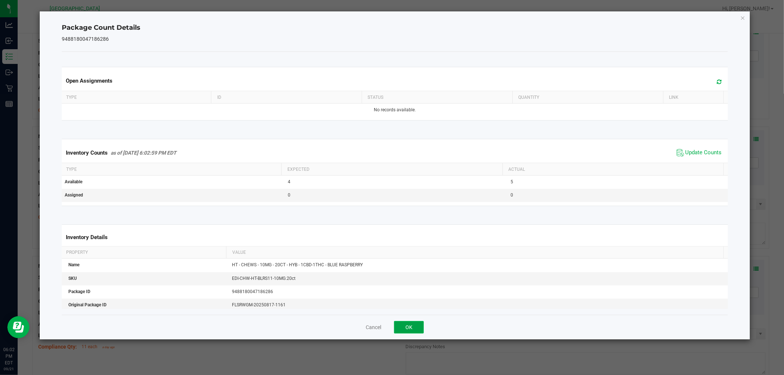
click at [416, 328] on button "OK" at bounding box center [409, 327] width 30 height 12
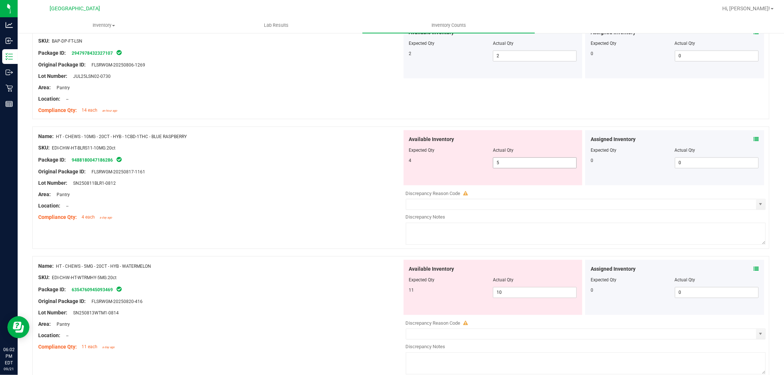
scroll to position [1470, 0]
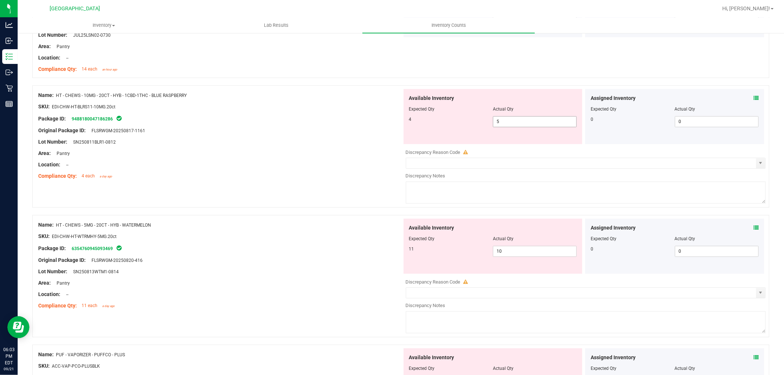
click at [506, 123] on span "5 5" at bounding box center [535, 121] width 84 height 11
type input "4"
drag, startPoint x: 365, startPoint y: 193, endPoint x: 360, endPoint y: 187, distance: 7.3
click at [364, 193] on div "Name: HT - CHEWS - 10MG - 20CT - HYB - 1CBD-1THC - BLUE RASPBERRY SKU: EDI-CHW-…" at bounding box center [400, 150] width 737 height 130
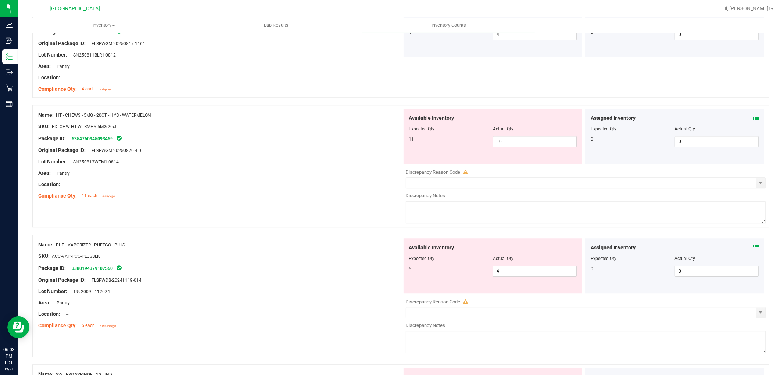
scroll to position [1633, 0]
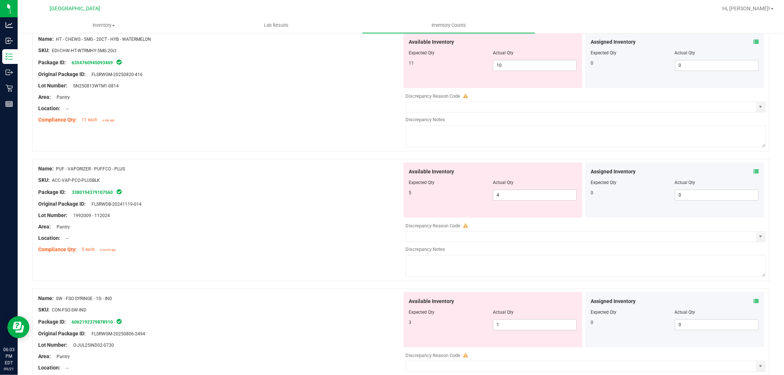
click at [753, 42] on icon at bounding box center [755, 41] width 5 height 5
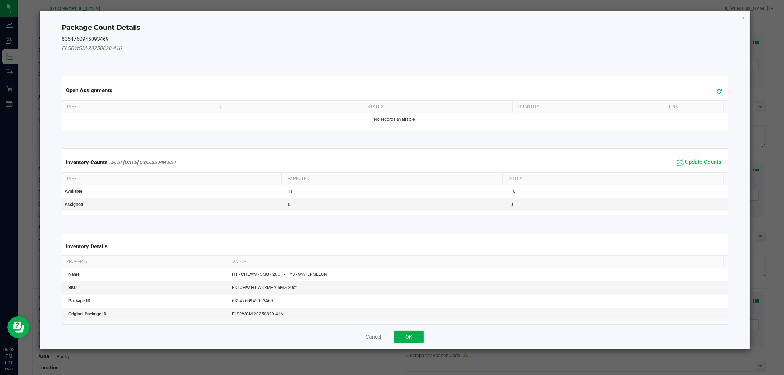
click at [687, 163] on span "Update Counts" at bounding box center [703, 162] width 36 height 7
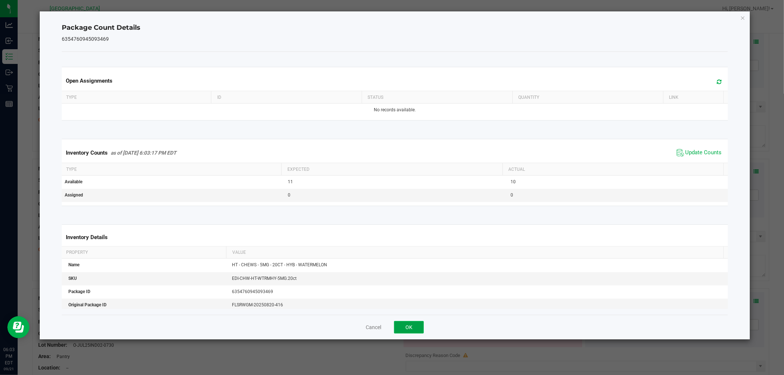
click at [401, 324] on button "OK" at bounding box center [409, 327] width 30 height 12
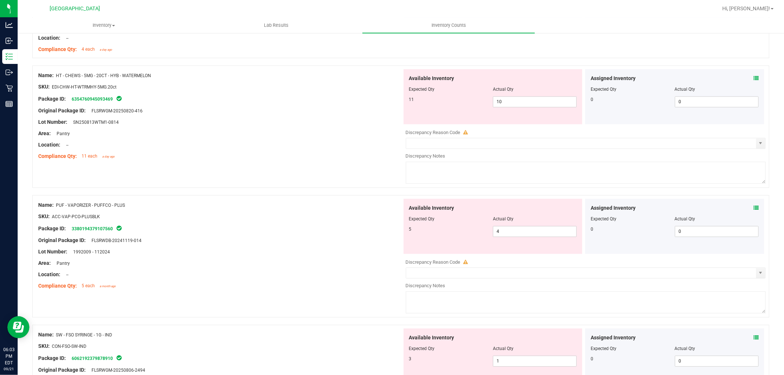
scroll to position [1551, 0]
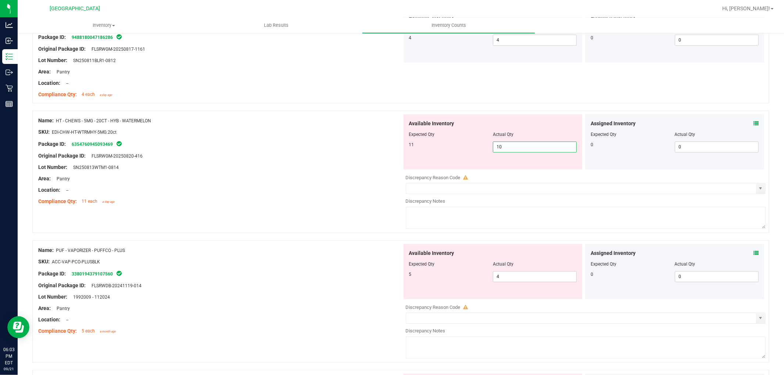
click at [517, 147] on span "10 10" at bounding box center [535, 146] width 84 height 11
type input "11"
click at [301, 168] on div "Lot Number: SN250813WTM1-0814" at bounding box center [220, 167] width 364 height 8
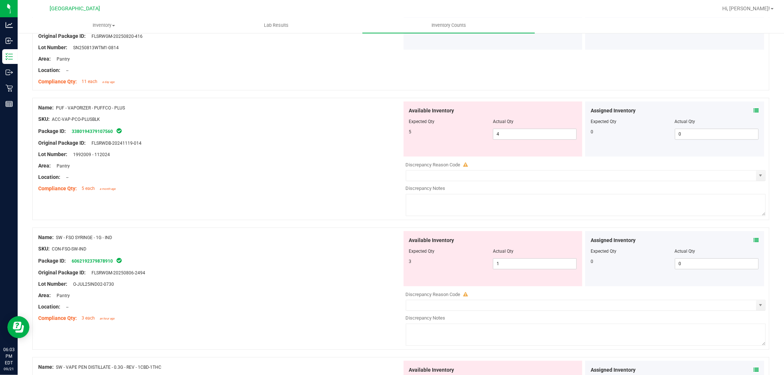
scroll to position [1673, 0]
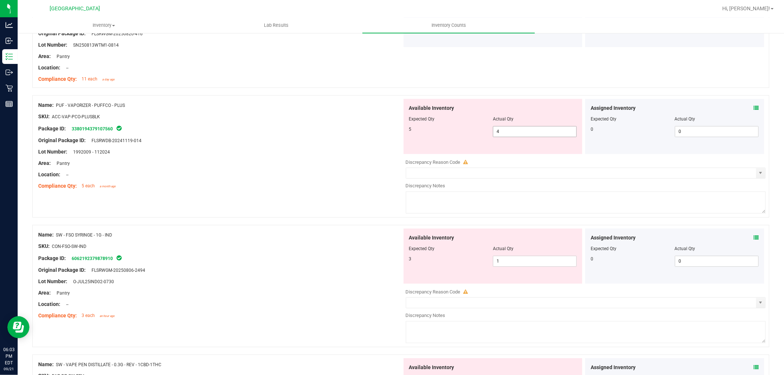
click at [512, 122] on div "Actual Qty" at bounding box center [535, 119] width 84 height 7
click at [519, 132] on span "4 4" at bounding box center [535, 131] width 84 height 11
type input "5"
click at [269, 163] on div "Area: Pantry" at bounding box center [220, 163] width 364 height 8
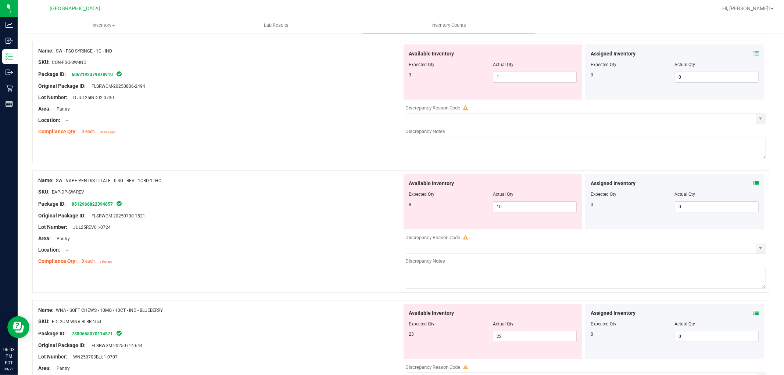
scroll to position [1837, 0]
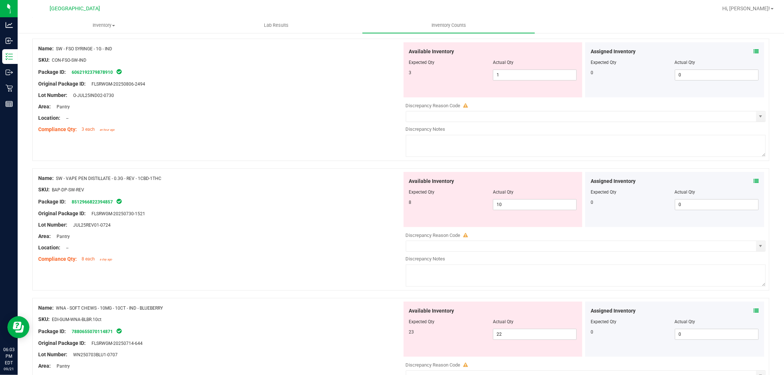
click at [753, 52] on icon at bounding box center [755, 51] width 5 height 5
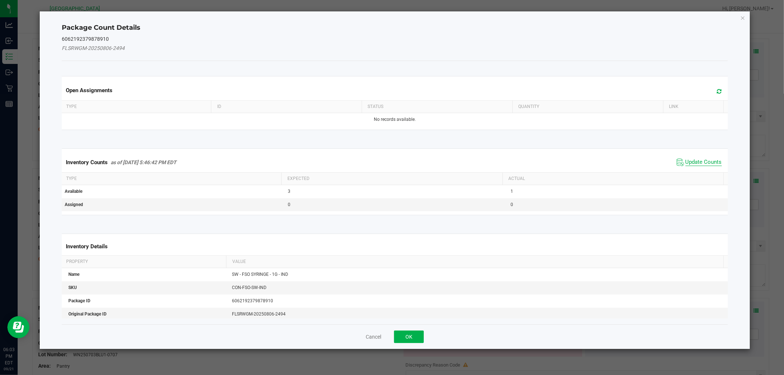
click at [688, 159] on span "Update Counts" at bounding box center [703, 162] width 36 height 7
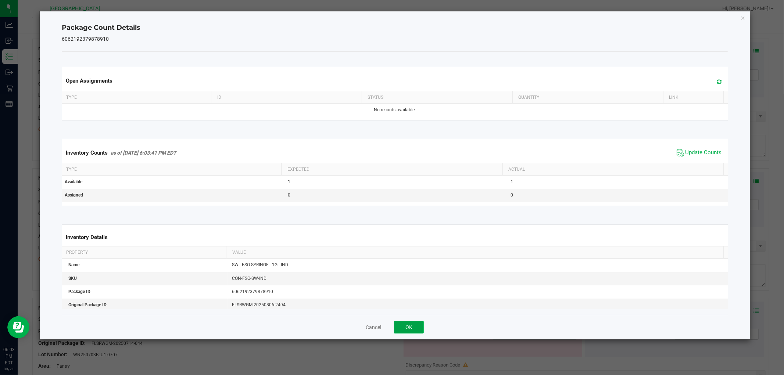
click at [406, 326] on button "OK" at bounding box center [409, 327] width 30 height 12
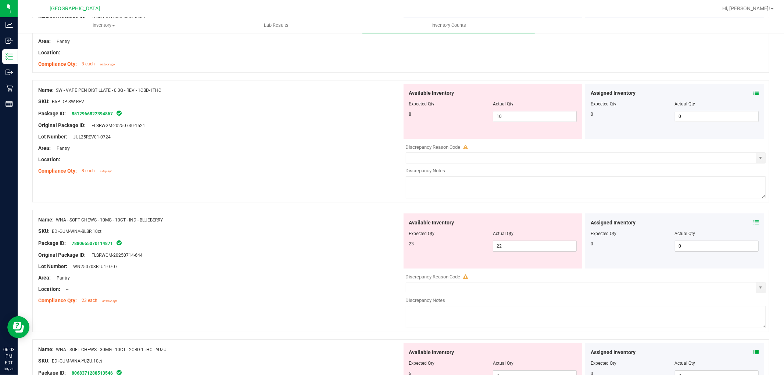
scroll to position [1918, 0]
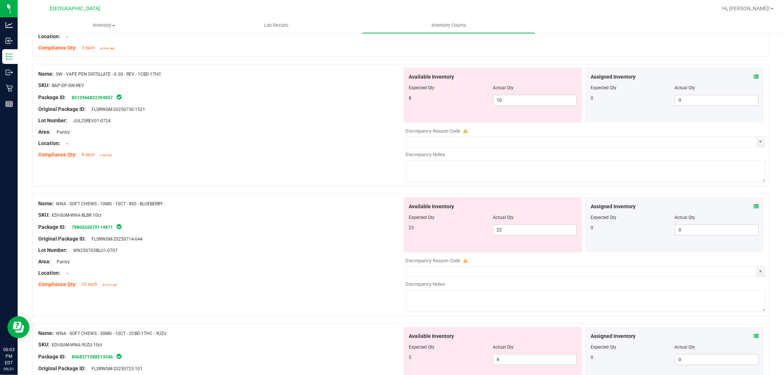
click at [744, 79] on div "Assigned Inventory" at bounding box center [674, 77] width 168 height 8
click at [746, 79] on div "Assigned Inventory" at bounding box center [674, 77] width 168 height 8
click at [753, 78] on icon at bounding box center [755, 76] width 5 height 5
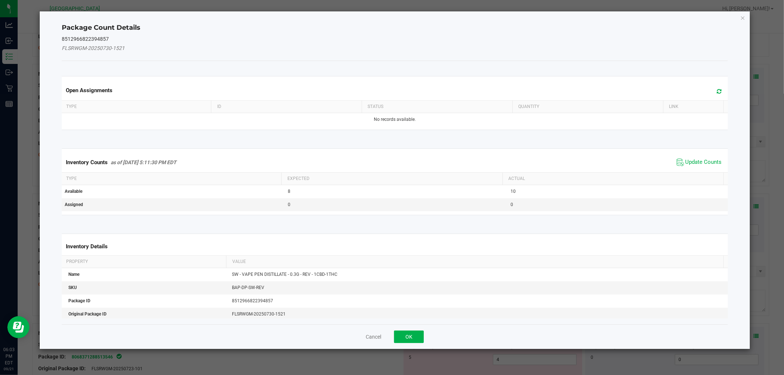
click at [697, 152] on div "Inventory Counts as of Sep 21, 2025 5:11:30 PM EDT Update Counts" at bounding box center [394, 162] width 668 height 20
click at [697, 164] on span "Update Counts" at bounding box center [703, 162] width 36 height 7
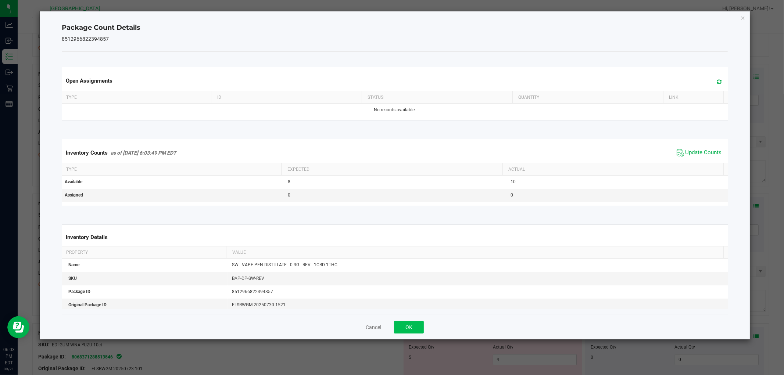
click at [410, 321] on div "Cancel OK" at bounding box center [394, 327] width 665 height 25
click at [413, 321] on button "OK" at bounding box center [409, 327] width 30 height 12
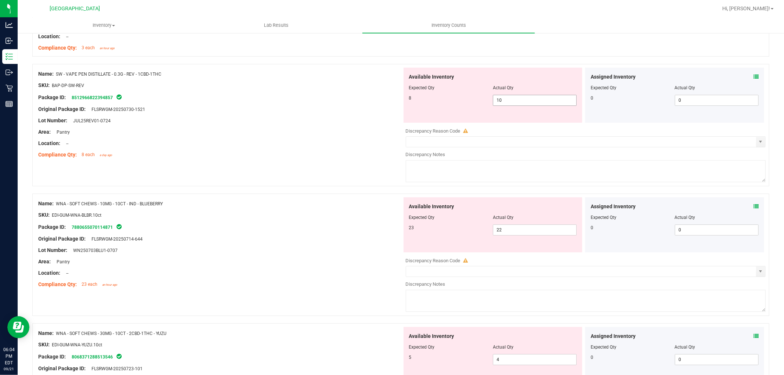
click at [513, 104] on span "10 10" at bounding box center [535, 100] width 84 height 11
type input "1"
type input "8"
click at [307, 102] on div "Package ID: 8512966822394857" at bounding box center [220, 97] width 364 height 9
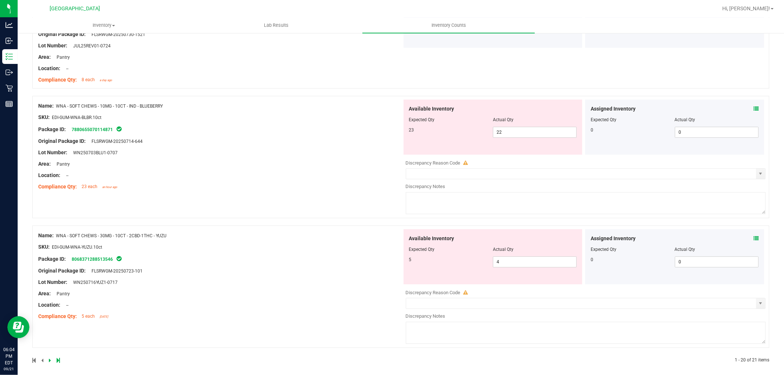
scroll to position [2001, 0]
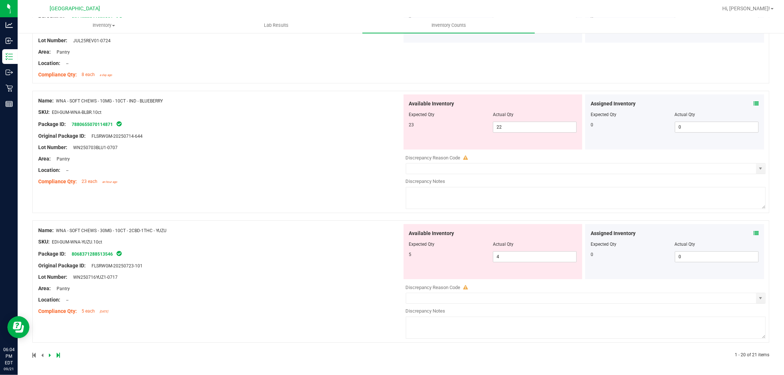
drag, startPoint x: 748, startPoint y: 100, endPoint x: 744, endPoint y: 101, distance: 4.9
click at [747, 100] on div "Assigned Inventory" at bounding box center [674, 104] width 168 height 8
click at [753, 102] on icon at bounding box center [755, 103] width 5 height 5
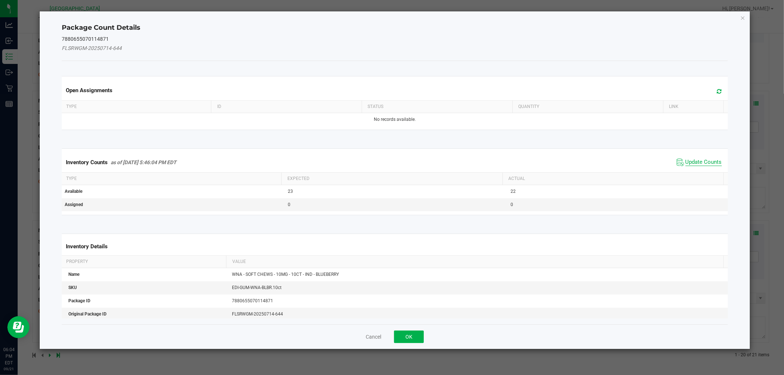
click at [702, 163] on span "Update Counts" at bounding box center [703, 162] width 36 height 7
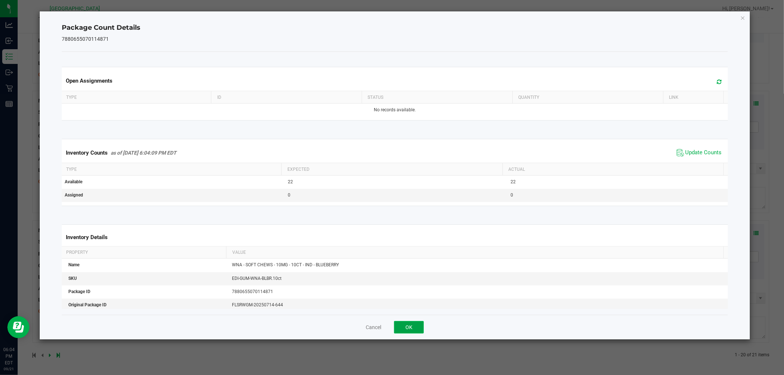
click at [421, 324] on button "OK" at bounding box center [409, 327] width 30 height 12
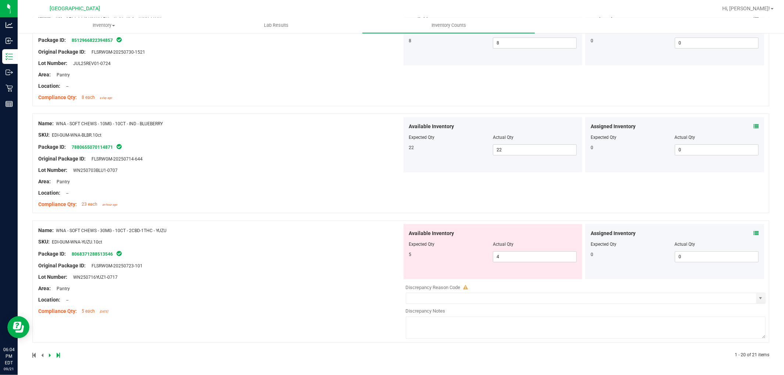
scroll to position [1978, 0]
click at [753, 231] on icon at bounding box center [755, 233] width 5 height 5
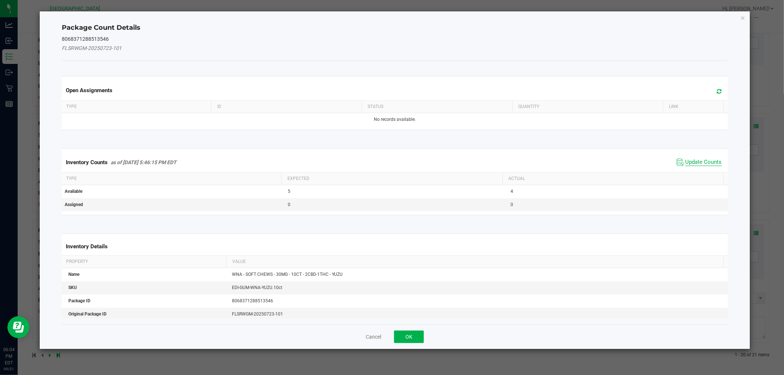
click at [688, 159] on span "Update Counts" at bounding box center [703, 162] width 36 height 7
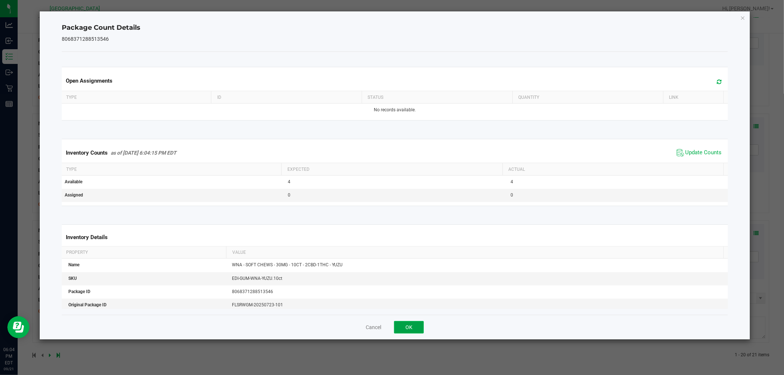
click at [405, 326] on button "OK" at bounding box center [409, 327] width 30 height 12
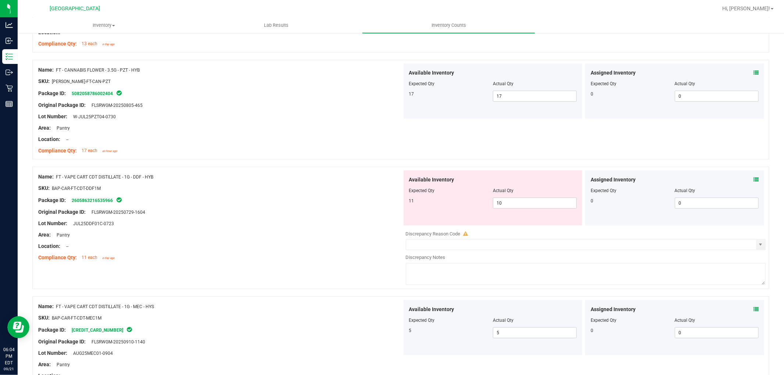
scroll to position [403, 0]
click at [515, 205] on span "10 10" at bounding box center [535, 202] width 84 height 11
type input "11"
click at [335, 207] on div at bounding box center [220, 206] width 364 height 4
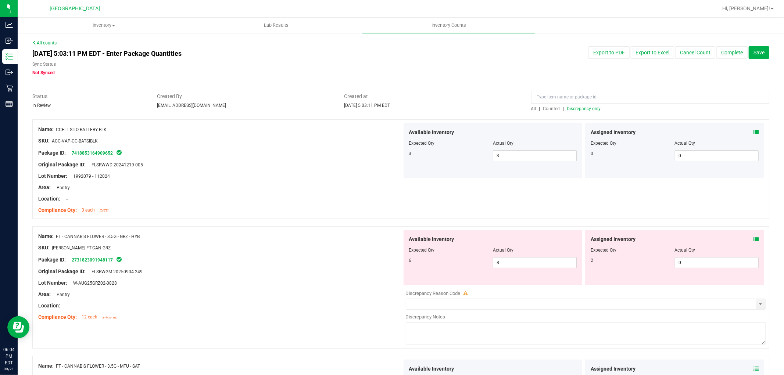
scroll to position [41, 0]
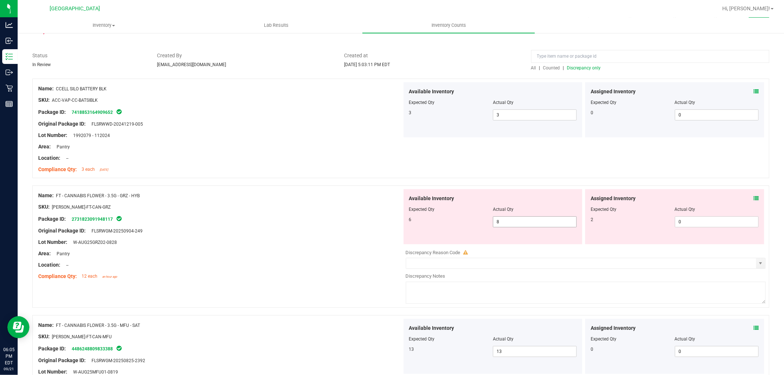
click at [523, 219] on span "8 8" at bounding box center [535, 221] width 84 height 11
click at [304, 217] on div "Package ID: 2731823091948117" at bounding box center [220, 219] width 364 height 9
click at [753, 198] on div "Assigned Inventory Expected Qty Actual Qty 2 0 0" at bounding box center [674, 216] width 179 height 55
click at [753, 198] on icon at bounding box center [755, 198] width 5 height 5
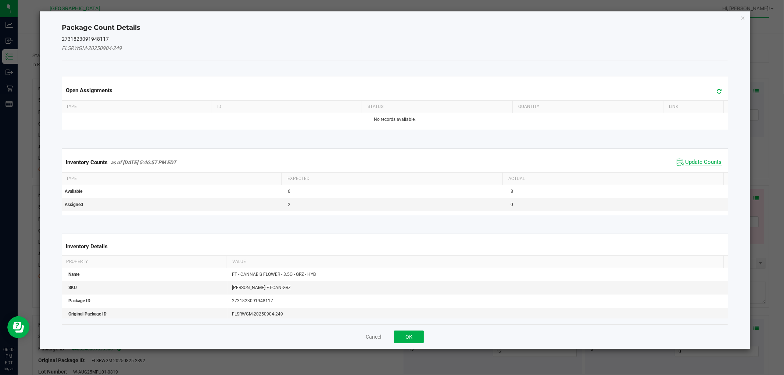
click at [692, 162] on span "Update Counts" at bounding box center [703, 162] width 36 height 7
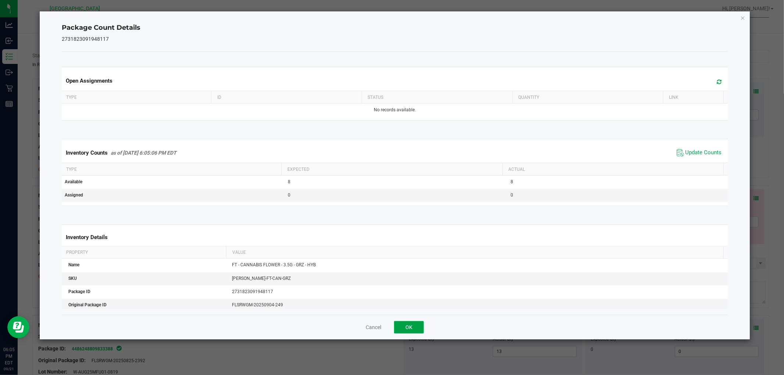
click at [415, 329] on button "OK" at bounding box center [409, 327] width 30 height 12
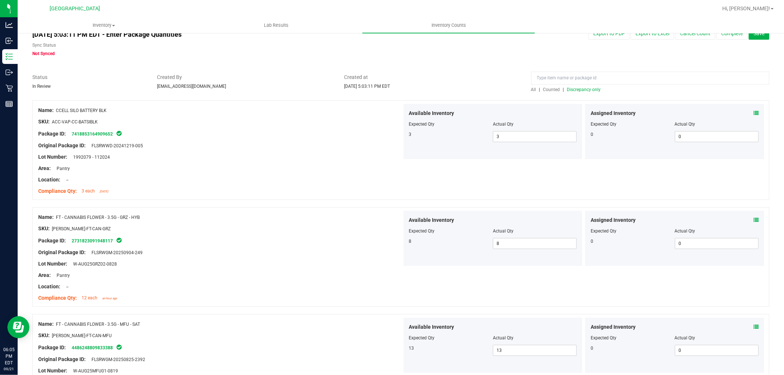
scroll to position [0, 0]
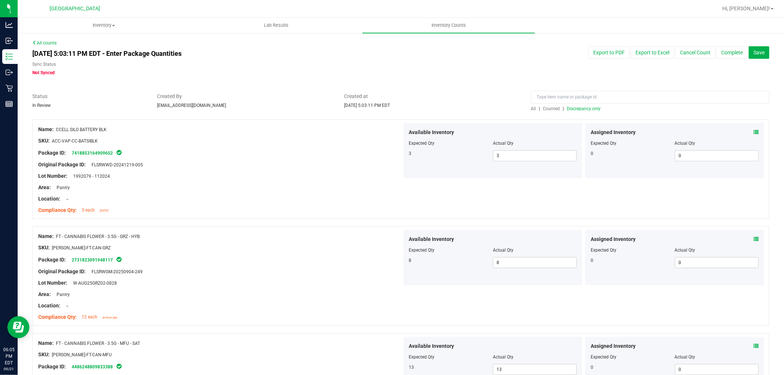
click at [577, 109] on span "Discrepancy only" at bounding box center [584, 108] width 34 height 5
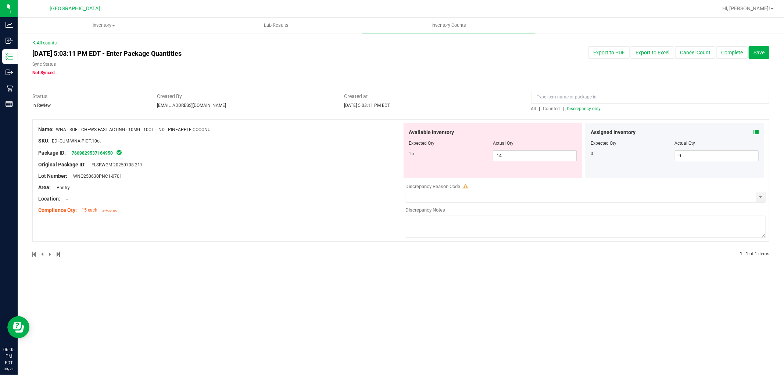
click at [752, 130] on div "Assigned Inventory" at bounding box center [674, 133] width 168 height 8
click at [754, 131] on icon at bounding box center [755, 132] width 5 height 5
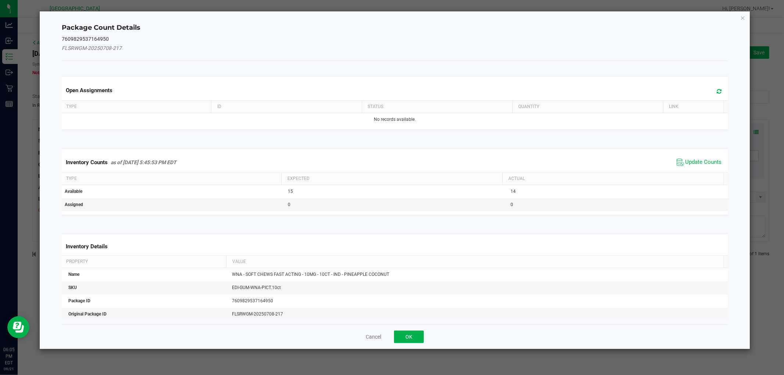
drag, startPoint x: 706, startPoint y: 160, endPoint x: 659, endPoint y: 175, distance: 48.6
click at [705, 160] on span "Update Counts" at bounding box center [703, 162] width 36 height 7
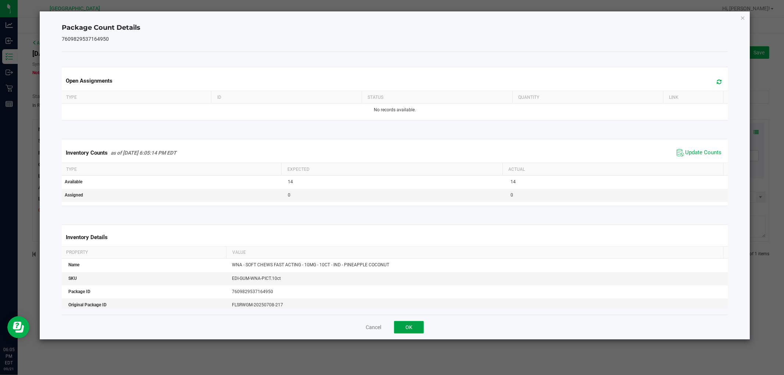
click at [416, 329] on button "OK" at bounding box center [409, 327] width 30 height 12
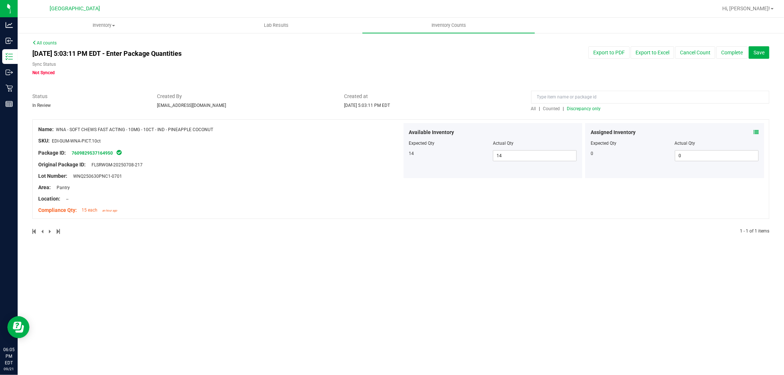
click at [582, 108] on span "Discrepancy only" at bounding box center [584, 108] width 34 height 5
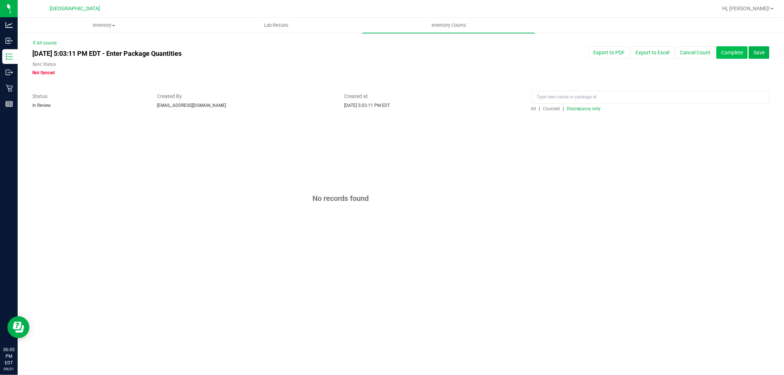
click at [725, 53] on button "Complete" at bounding box center [731, 52] width 31 height 12
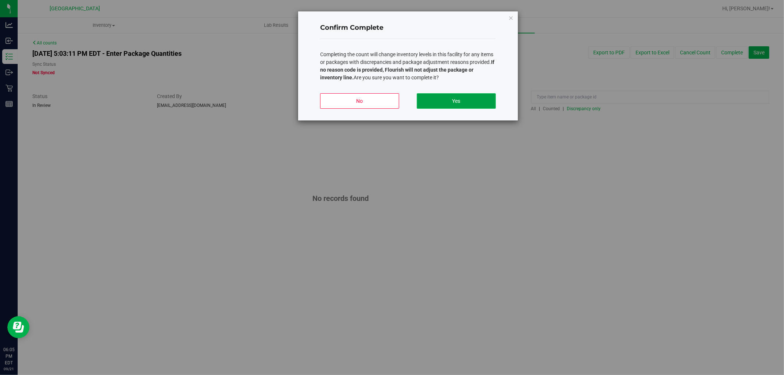
click at [461, 102] on button "Yes" at bounding box center [456, 100] width 79 height 15
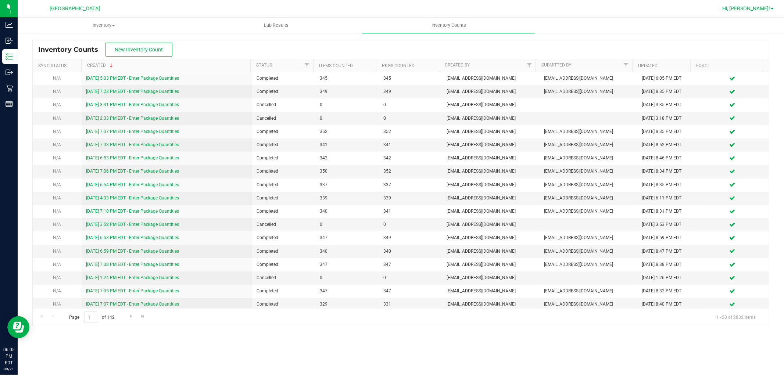
click at [758, 7] on span "Hi, Shannon!" at bounding box center [746, 9] width 48 height 6
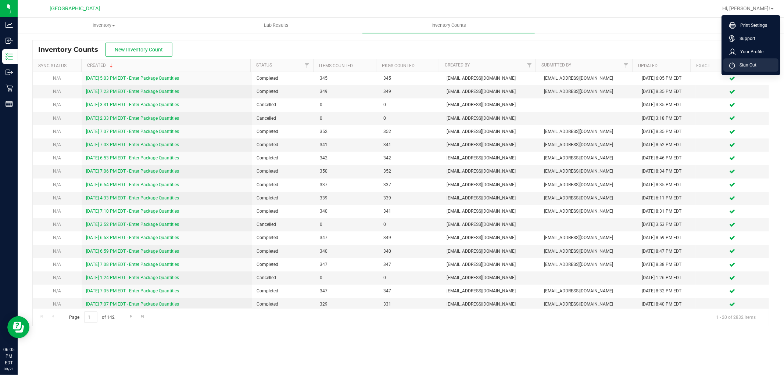
click at [755, 64] on span "Sign Out" at bounding box center [745, 64] width 21 height 7
